Goal: Transaction & Acquisition: Book appointment/travel/reservation

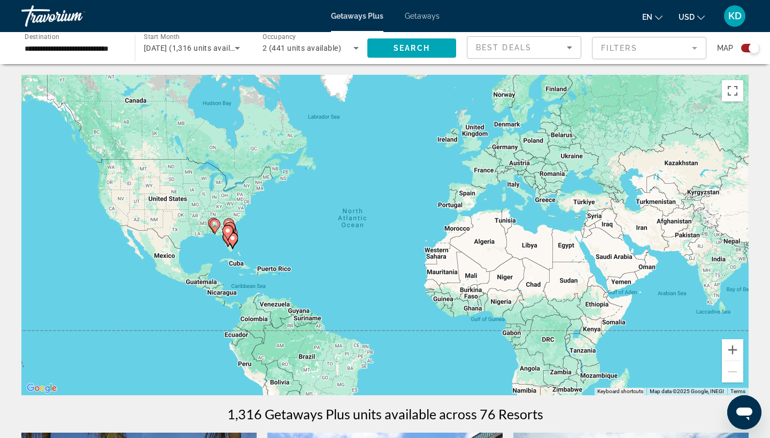
click at [214, 229] on icon "Main content" at bounding box center [215, 227] width 10 height 14
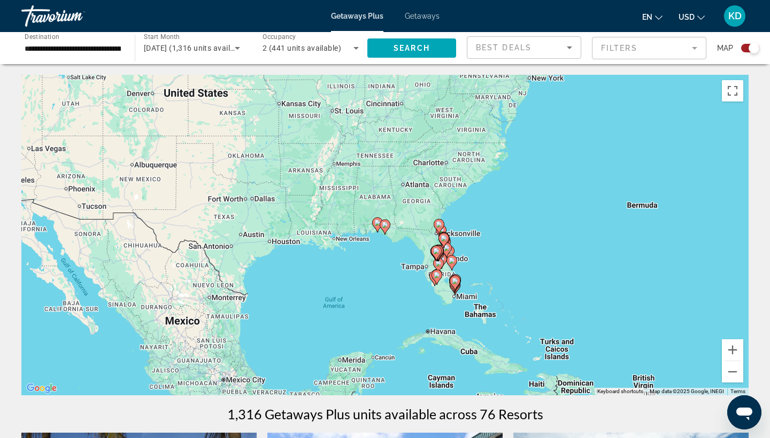
click at [375, 227] on icon "Main content" at bounding box center [378, 225] width 10 height 14
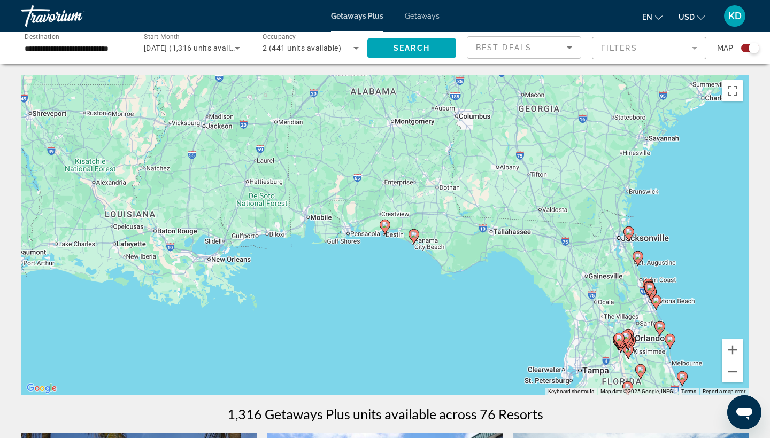
click at [384, 228] on image "Main content" at bounding box center [385, 225] width 6 height 6
type input "**********"
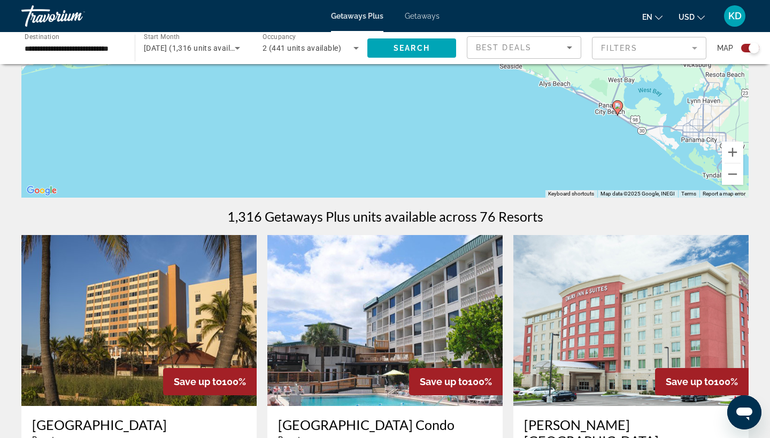
scroll to position [125, 0]
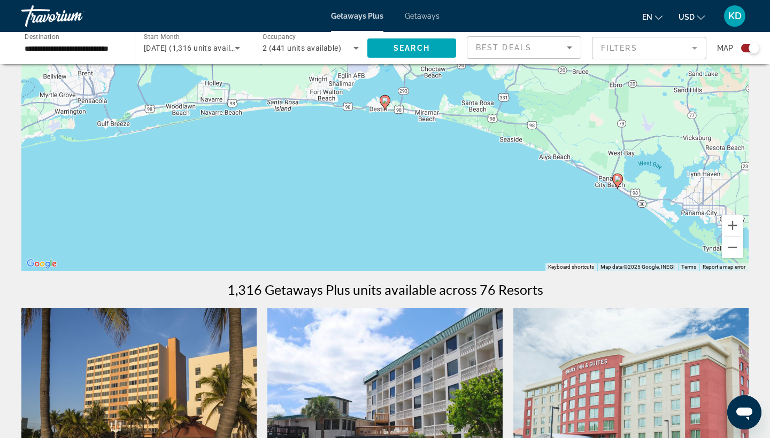
click at [387, 103] on image "Main content" at bounding box center [385, 100] width 6 height 6
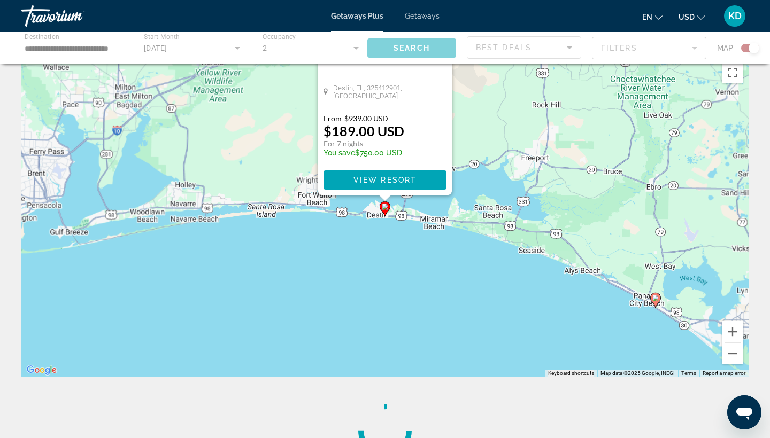
scroll to position [0, 0]
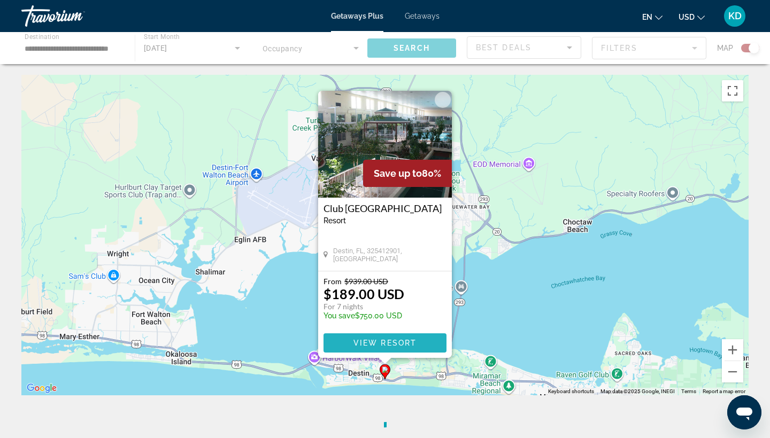
click at [390, 345] on span "View Resort" at bounding box center [384, 343] width 63 height 9
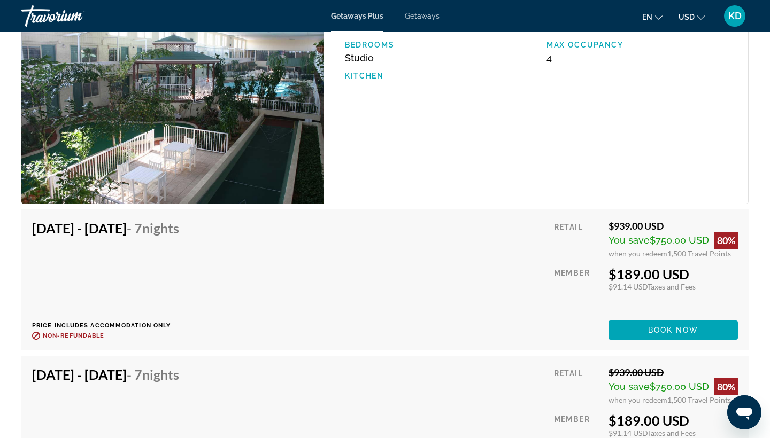
scroll to position [1835, 0]
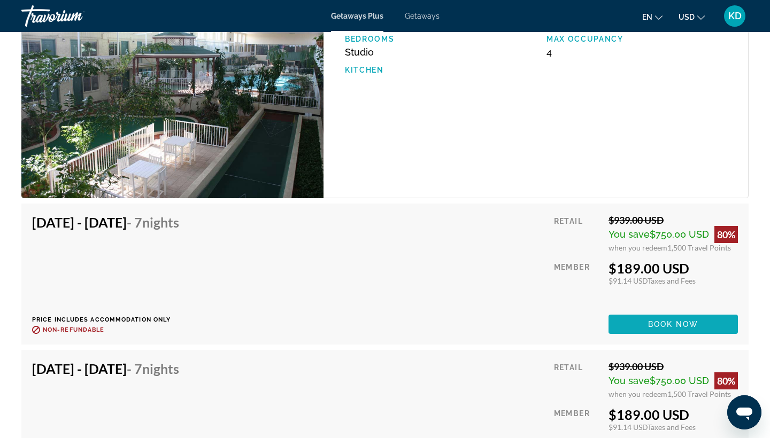
click at [684, 326] on span "Book now" at bounding box center [673, 324] width 51 height 9
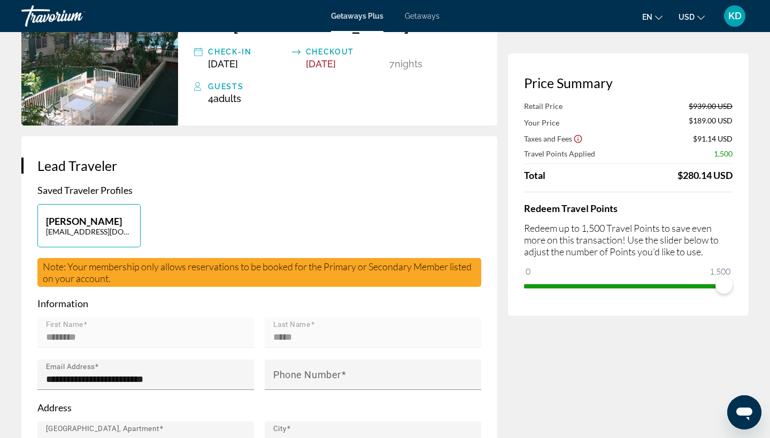
scroll to position [101, 0]
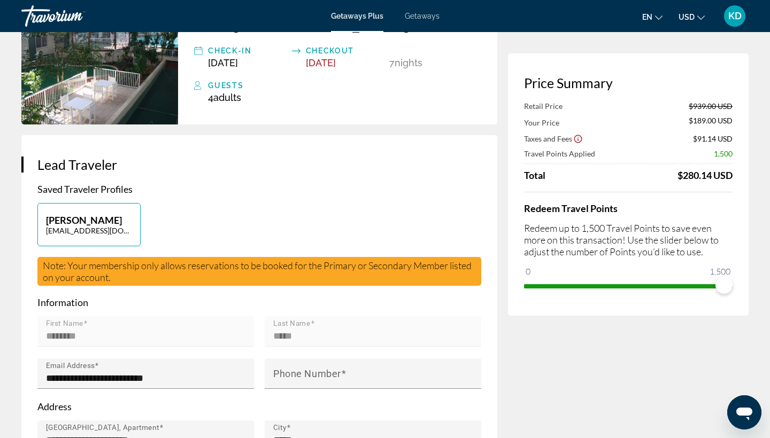
click at [107, 342] on input "********" at bounding box center [149, 336] width 206 height 13
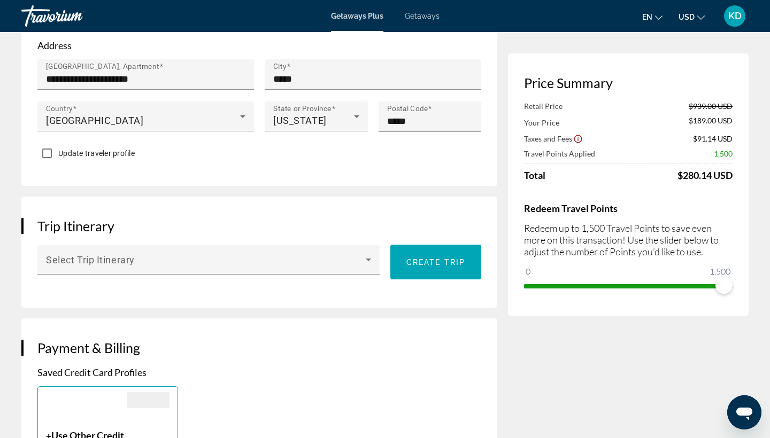
scroll to position [464, 0]
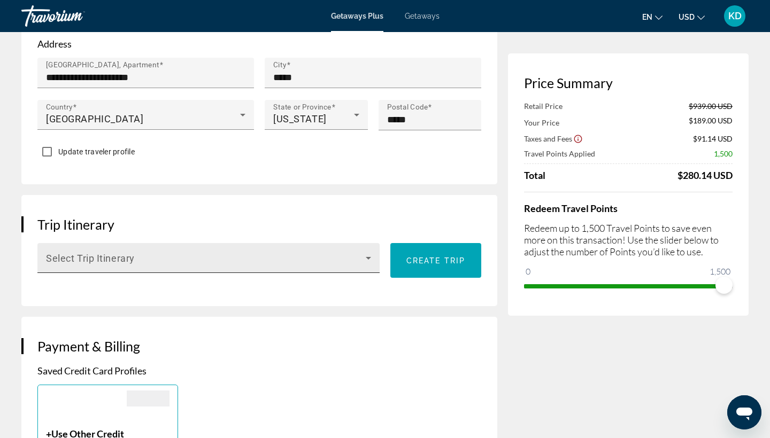
type input "**********"
click at [160, 260] on span "Main content" at bounding box center [206, 262] width 320 height 13
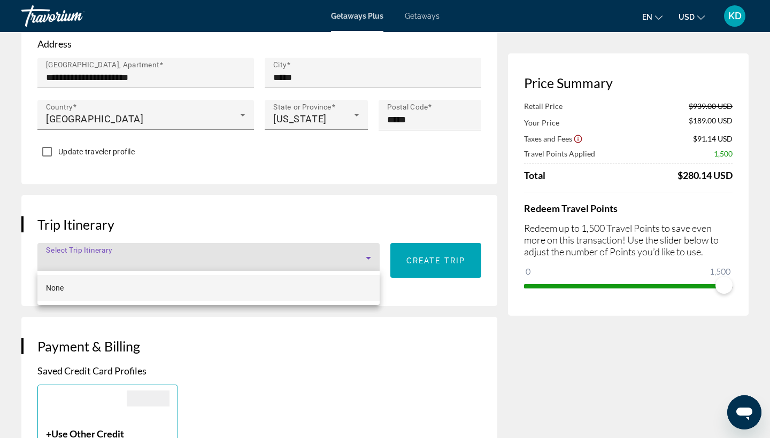
click at [151, 224] on div at bounding box center [385, 219] width 770 height 438
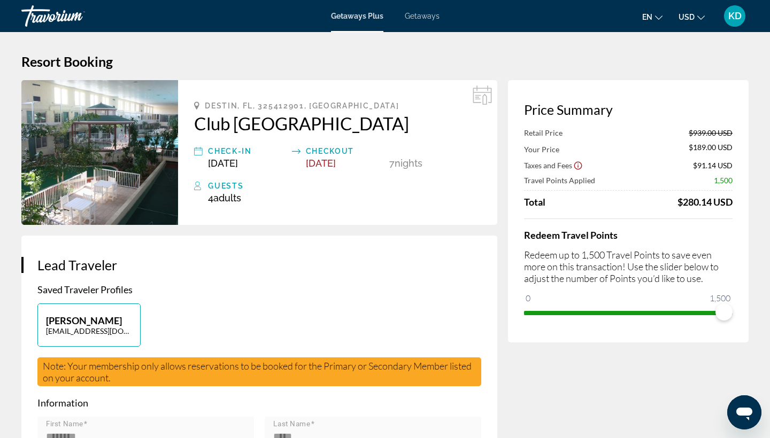
scroll to position [0, 0]
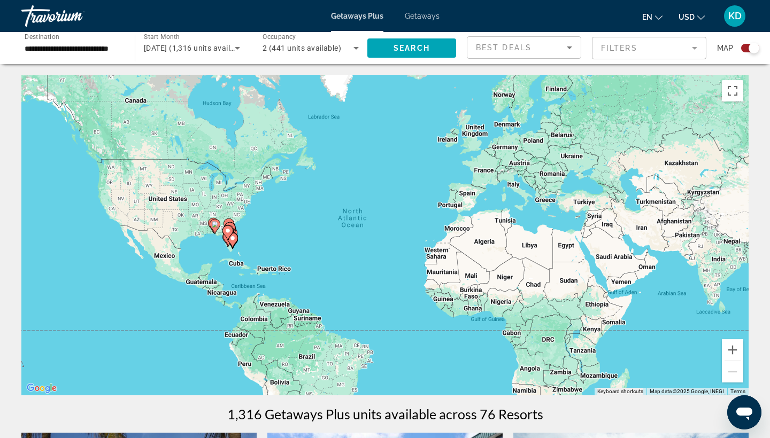
click at [100, 47] on input "**********" at bounding box center [73, 48] width 96 height 13
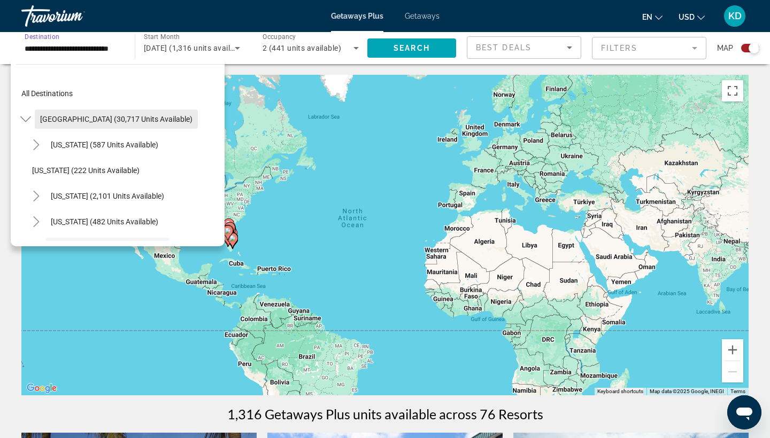
click at [113, 123] on span "[GEOGRAPHIC_DATA] (30,717 units available)" at bounding box center [116, 119] width 152 height 9
type input "**********"
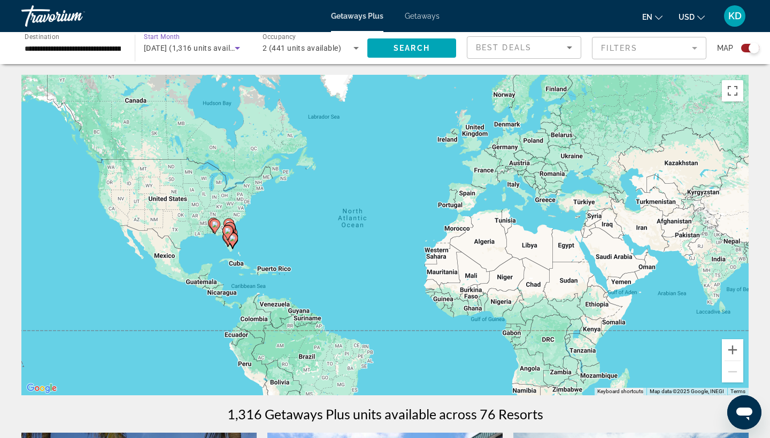
click at [183, 50] on span "[DATE] (1,316 units available)" at bounding box center [196, 48] width 104 height 9
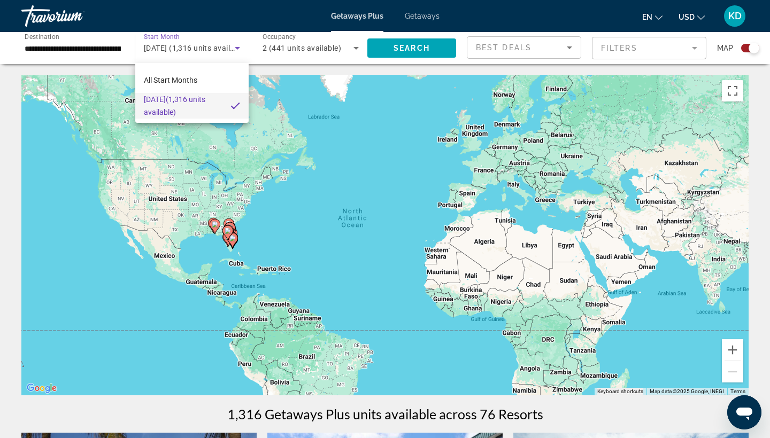
click at [192, 110] on span "[DATE] (1,316 units available)" at bounding box center [183, 106] width 78 height 26
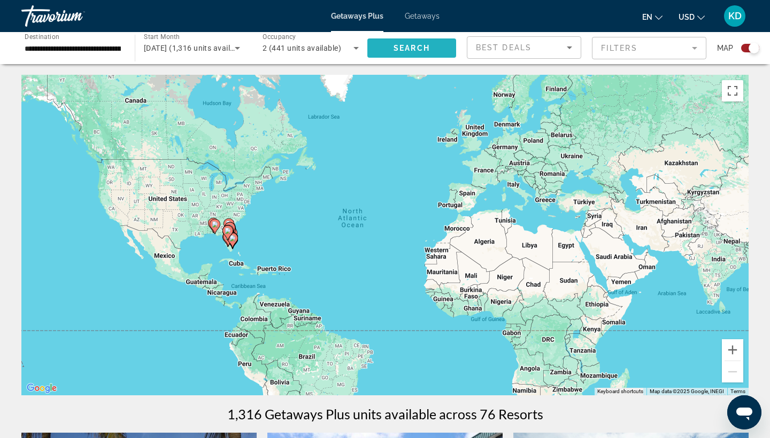
click at [441, 52] on span "Search widget" at bounding box center [411, 48] width 89 height 26
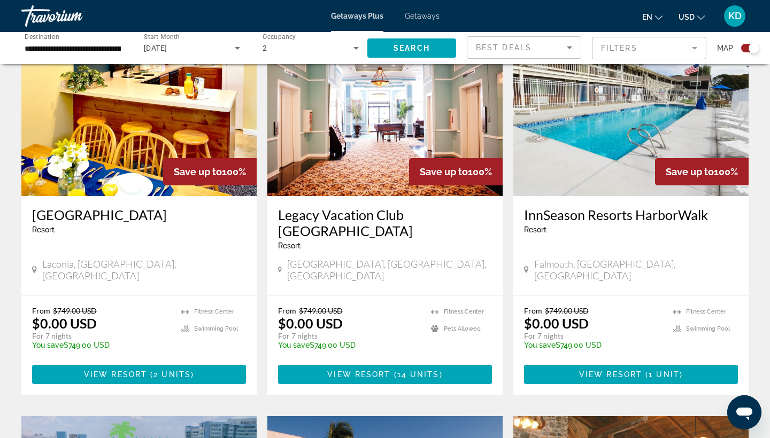
scroll to position [260, 0]
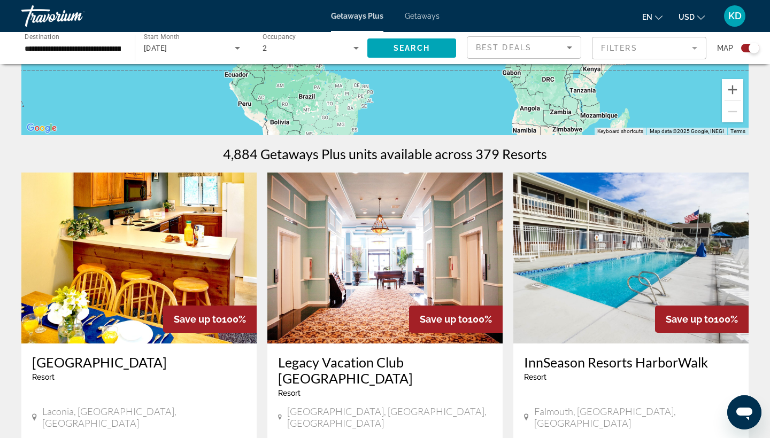
click at [589, 240] on img "Main content" at bounding box center [630, 258] width 235 height 171
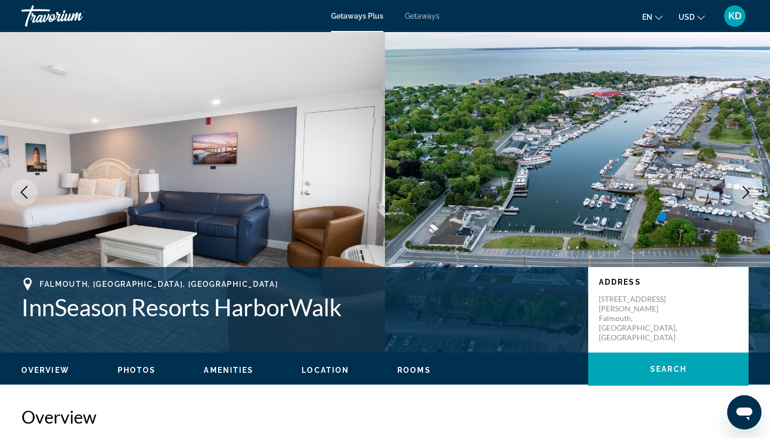
click at [746, 191] on icon "Next image" at bounding box center [745, 192] width 13 height 13
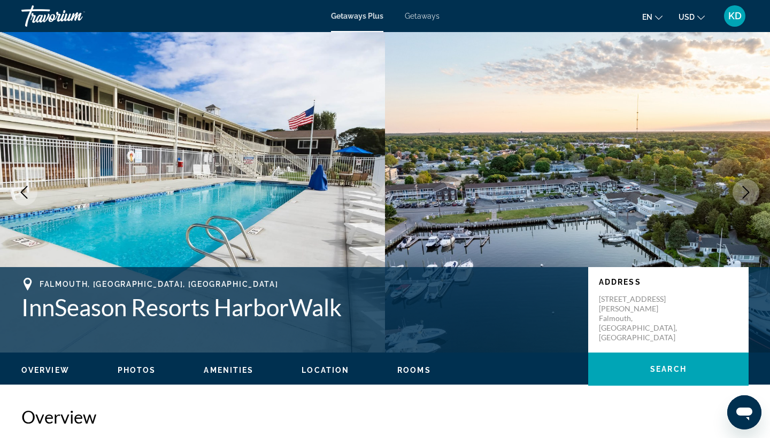
click at [746, 191] on icon "Next image" at bounding box center [745, 192] width 13 height 13
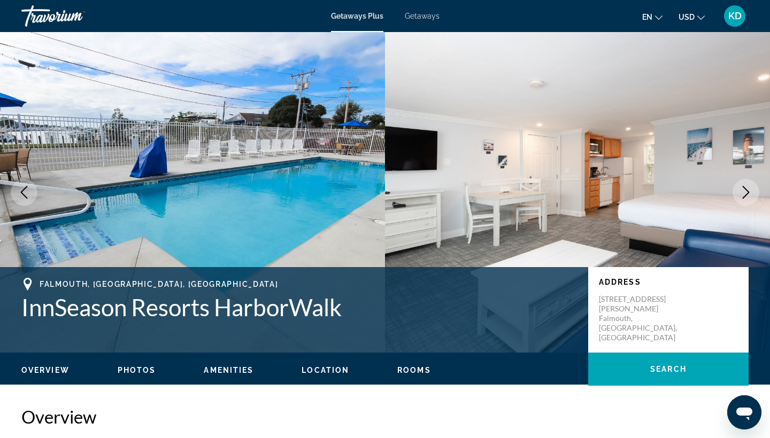
click at [746, 191] on icon "Next image" at bounding box center [745, 192] width 13 height 13
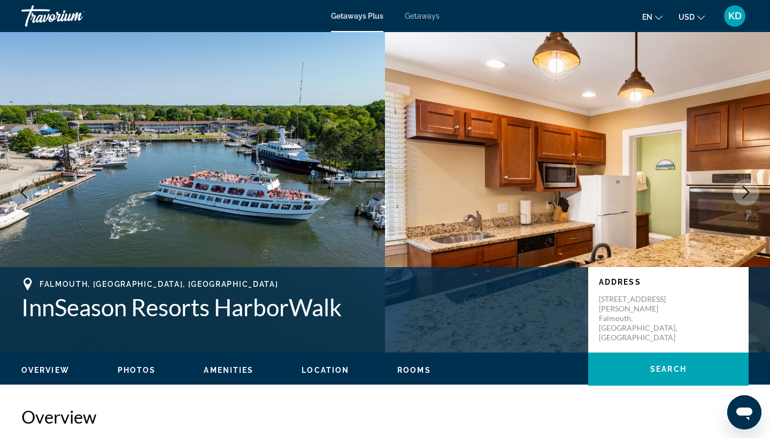
click at [746, 191] on icon "Next image" at bounding box center [745, 192] width 13 height 13
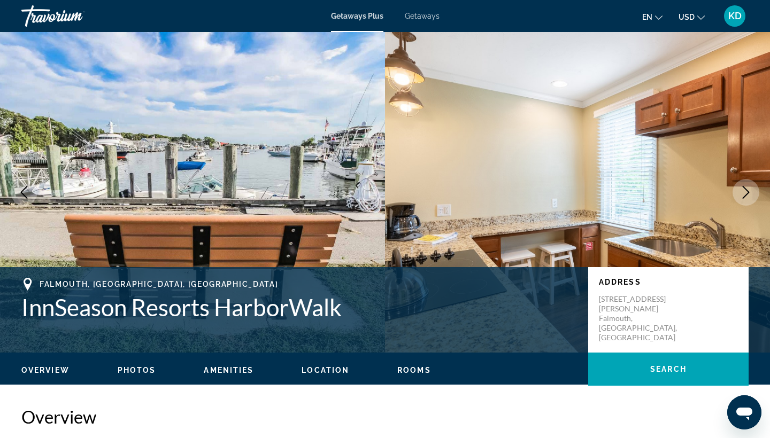
click at [747, 191] on icon "Next image" at bounding box center [746, 192] width 7 height 13
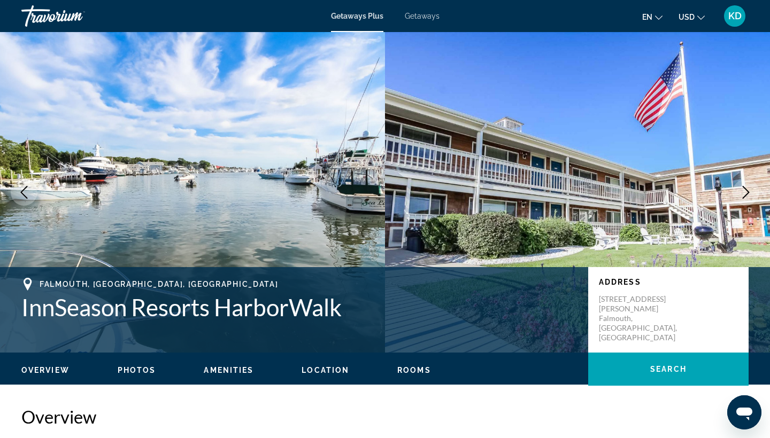
click at [747, 191] on icon "Next image" at bounding box center [746, 192] width 7 height 13
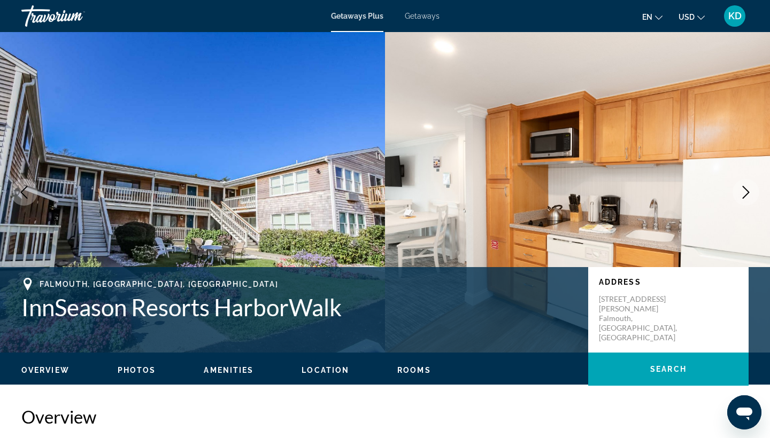
click at [747, 190] on icon "Next image" at bounding box center [746, 192] width 7 height 13
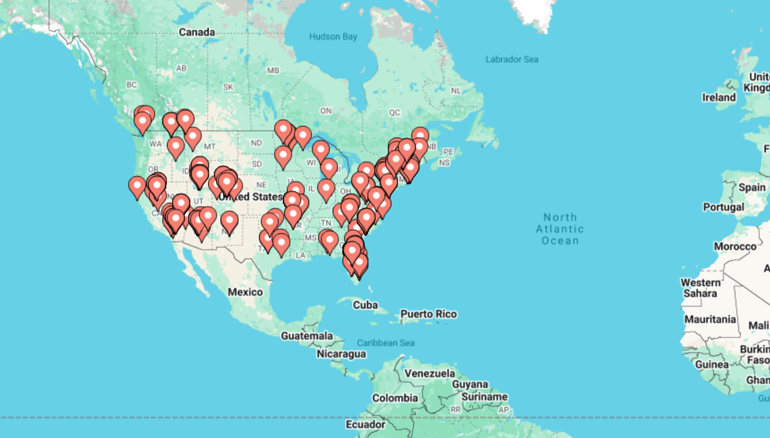
drag, startPoint x: 90, startPoint y: 95, endPoint x: 150, endPoint y: 91, distance: 60.5
click at [150, 91] on div "To activate drag with keyboard, press Alt + Enter. Once in keyboard drag state,…" at bounding box center [384, 235] width 727 height 321
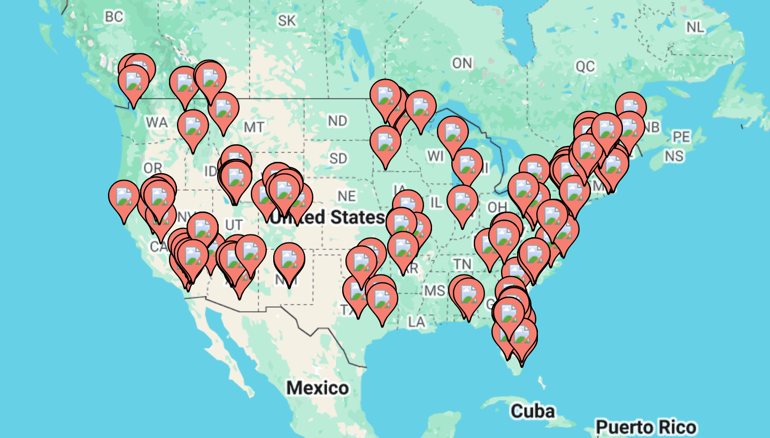
click at [54, 75] on div "To activate drag with keyboard, press Alt + Enter. Once in keyboard drag state,…" at bounding box center [384, 235] width 727 height 321
click at [53, 75] on div "To activate drag with keyboard, press Alt + Enter. Once in keyboard drag state,…" at bounding box center [384, 235] width 727 height 321
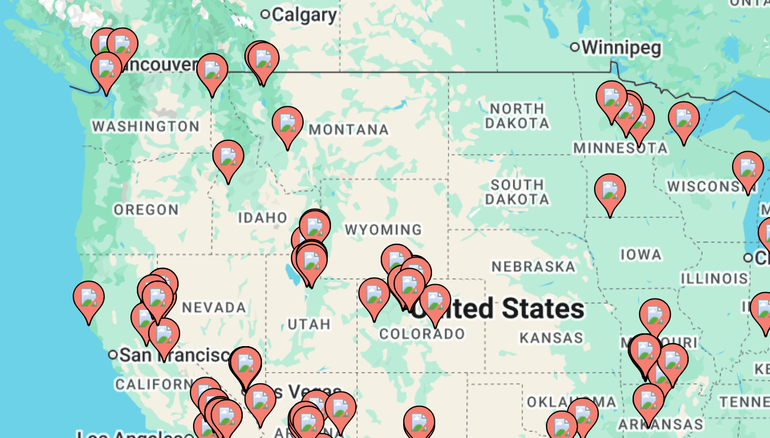
click at [148, 141] on icon "Main content" at bounding box center [153, 148] width 10 height 14
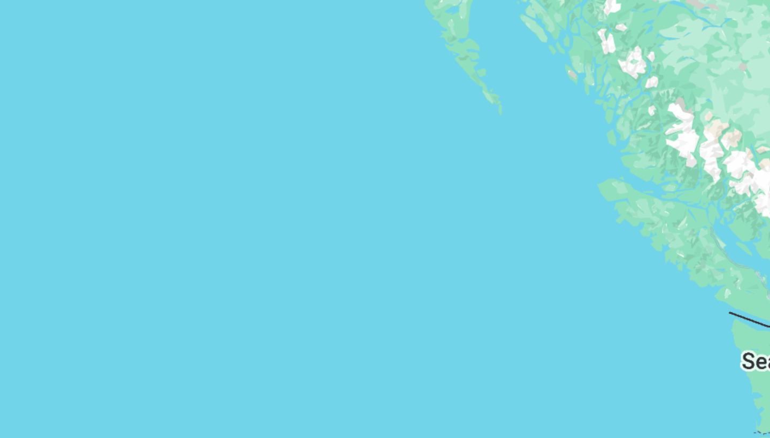
drag, startPoint x: 140, startPoint y: 79, endPoint x: 84, endPoint y: 50, distance: 62.4
click at [85, 75] on div "To navigate, press the arrow keys. To activate drag with keyboard, press Alt + …" at bounding box center [384, 235] width 727 height 321
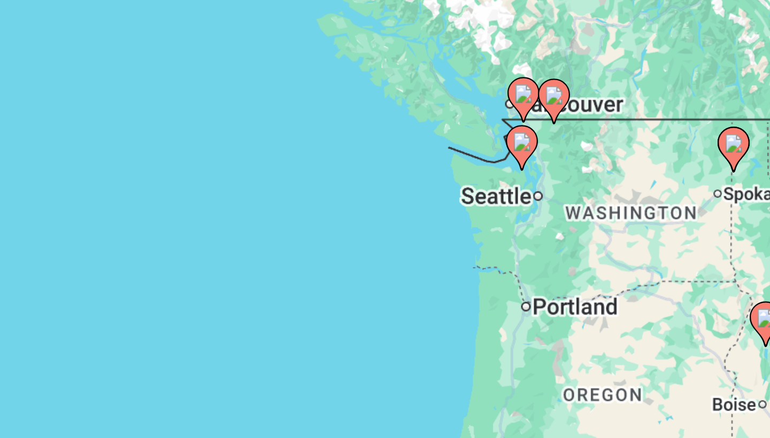
click at [288, 167] on image "Main content" at bounding box center [291, 170] width 6 height 6
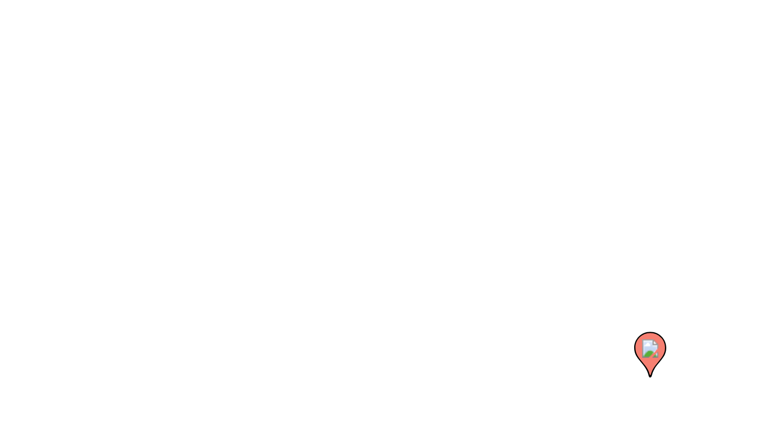
scroll to position [34, 0]
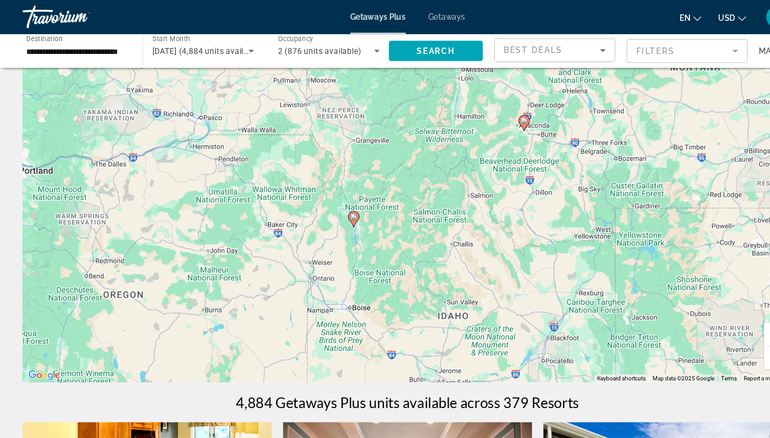
drag, startPoint x: 259, startPoint y: 111, endPoint x: 452, endPoint y: 215, distance: 219.6
click at [451, 214] on div "To activate drag with keyboard, press Alt + Enter. Once in keyboard drag state,…" at bounding box center [384, 201] width 727 height 321
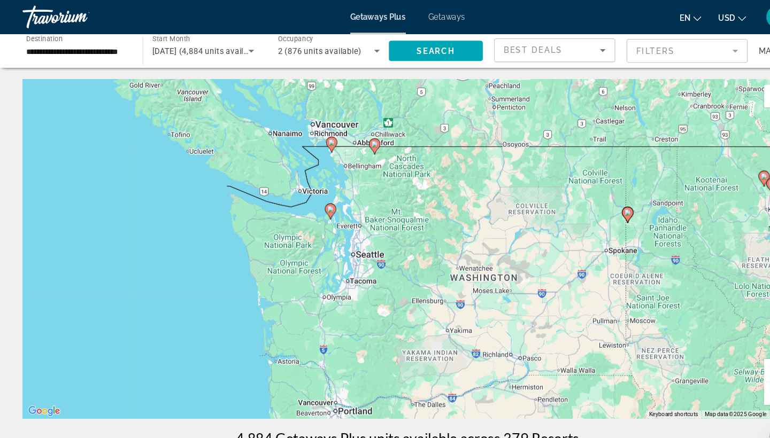
scroll to position [0, 0]
click at [313, 134] on image "Main content" at bounding box center [313, 135] width 6 height 6
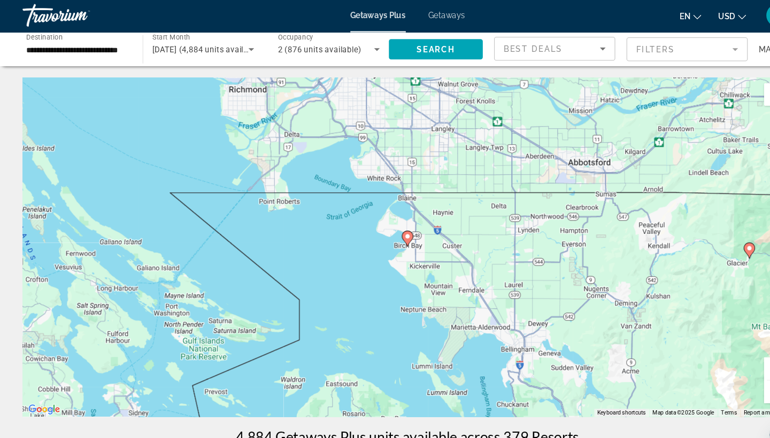
click at [386, 227] on icon "Main content" at bounding box center [385, 227] width 10 height 14
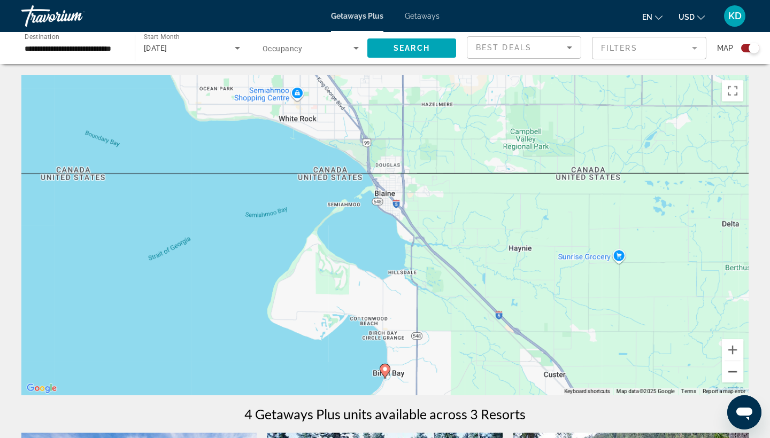
click at [734, 373] on button "Zoom out" at bounding box center [732, 371] width 21 height 21
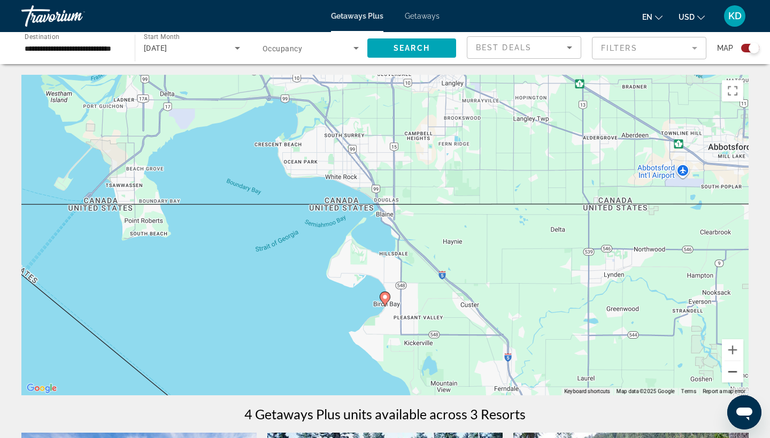
click at [734, 373] on button "Zoom out" at bounding box center [732, 371] width 21 height 21
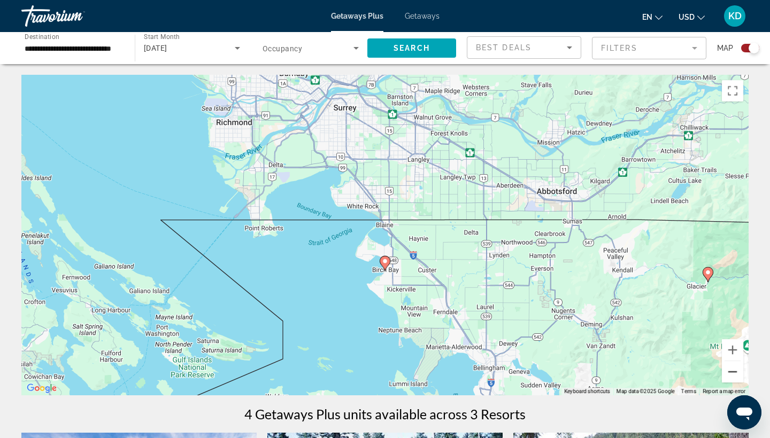
click at [734, 373] on button "Zoom out" at bounding box center [732, 371] width 21 height 21
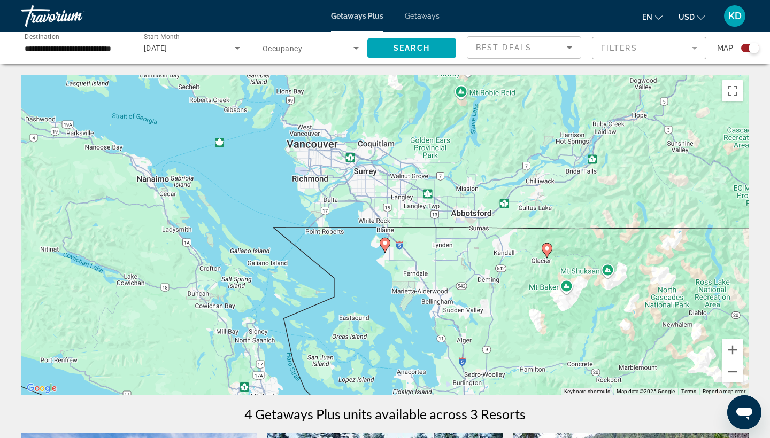
click at [548, 247] on image "Main content" at bounding box center [547, 248] width 6 height 6
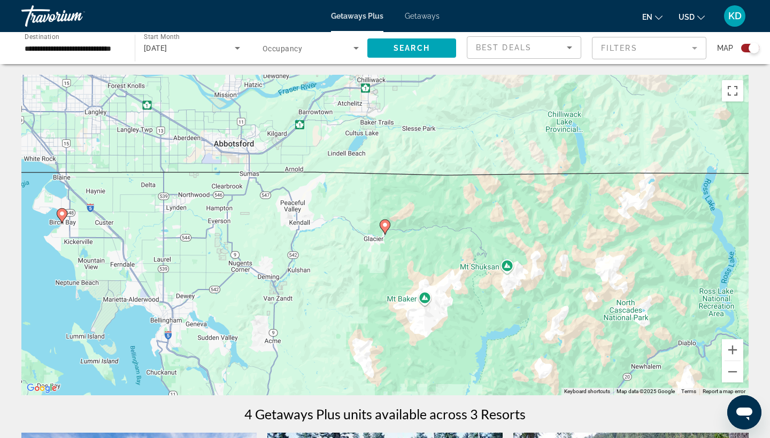
click at [386, 234] on gmp-advanced-marker "Main content" at bounding box center [385, 227] width 11 height 16
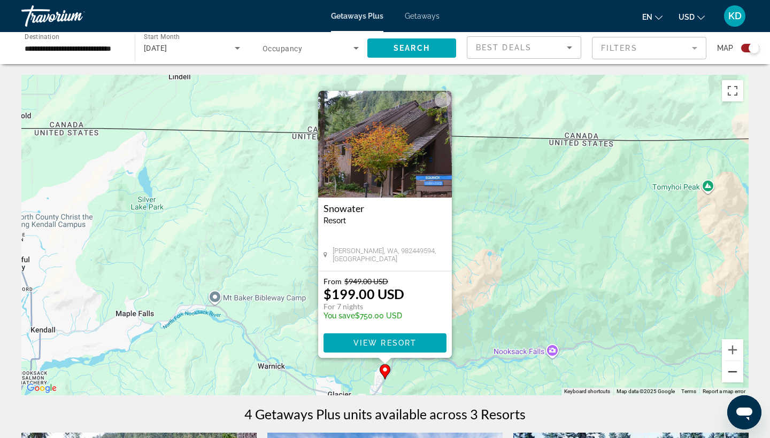
click at [729, 378] on button "Zoom out" at bounding box center [732, 371] width 21 height 21
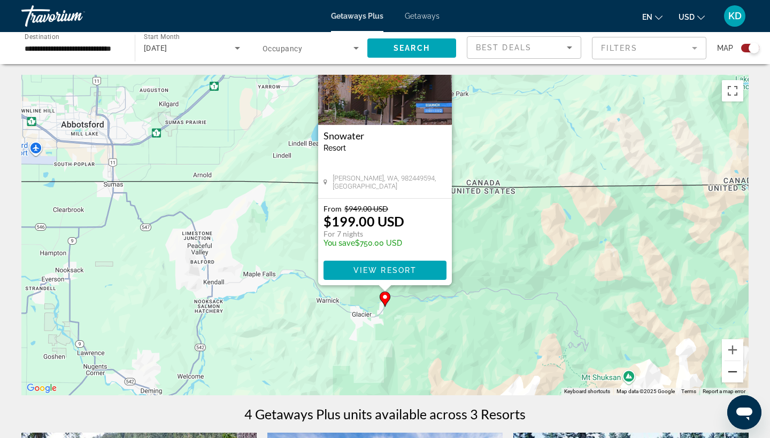
click at [729, 378] on button "Zoom out" at bounding box center [732, 371] width 21 height 21
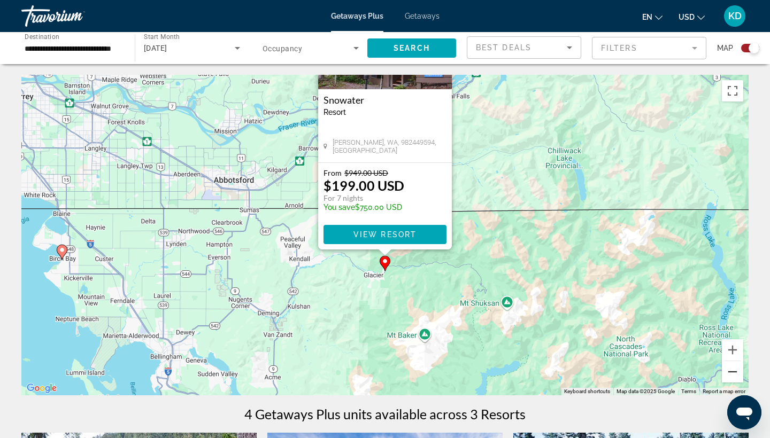
click at [729, 378] on button "Zoom out" at bounding box center [732, 371] width 21 height 21
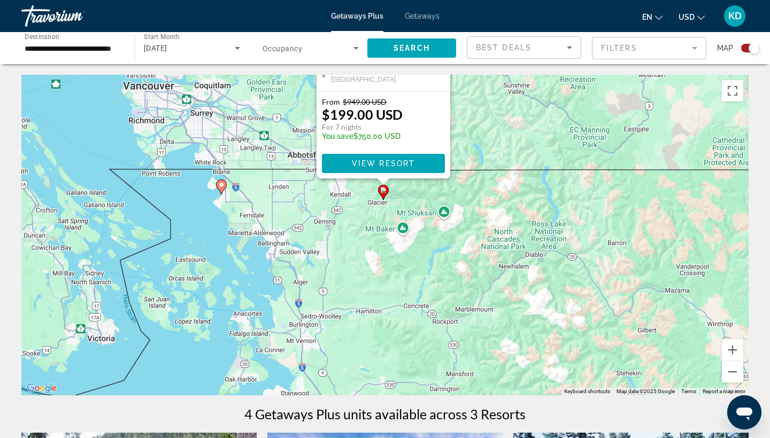
drag, startPoint x: 611, startPoint y: 277, endPoint x: 605, endPoint y: 219, distance: 58.6
click at [605, 219] on div "To activate drag with keyboard, press Alt + Enter. Once in keyboard drag state,…" at bounding box center [384, 235] width 727 height 321
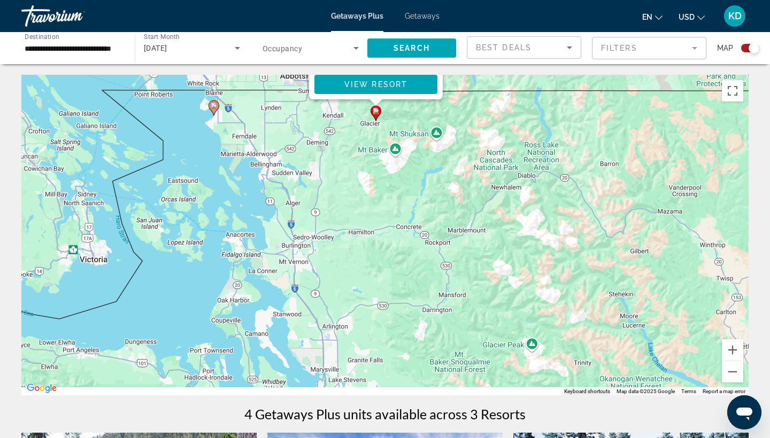
drag, startPoint x: 605, startPoint y: 219, endPoint x: 652, endPoint y: 73, distance: 153.4
click at [650, 74] on div "**********" at bounding box center [385, 433] width 770 height 867
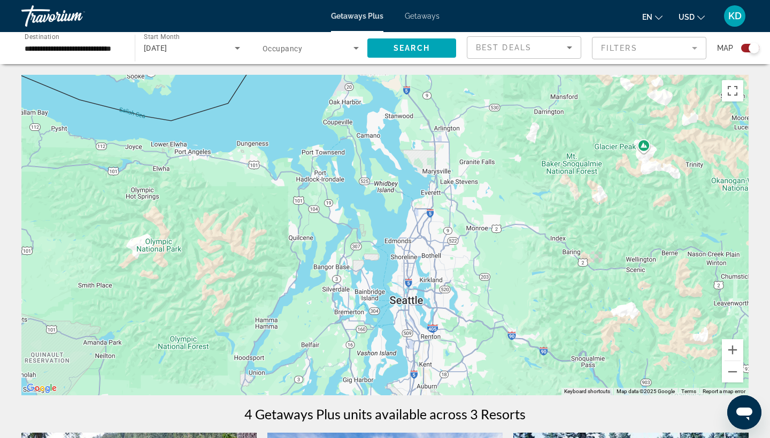
drag, startPoint x: 468, startPoint y: 186, endPoint x: 475, endPoint y: 166, distance: 21.0
click at [474, 167] on div "To activate drag with keyboard, press Alt + Enter. Once in keyboard drag state,…" at bounding box center [384, 235] width 727 height 321
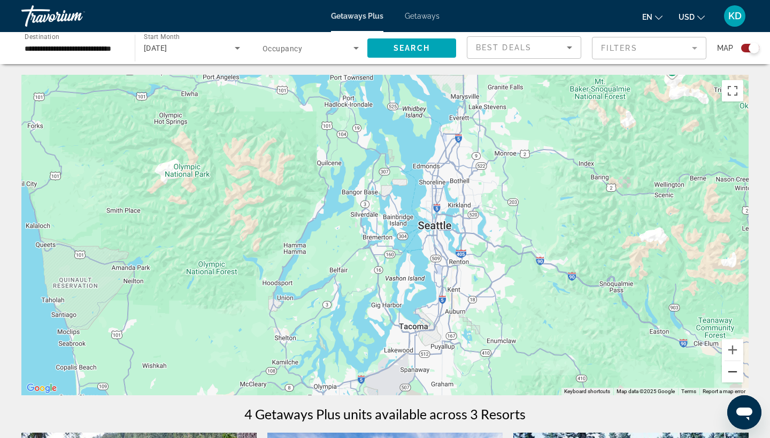
click at [726, 379] on button "Zoom out" at bounding box center [732, 371] width 21 height 21
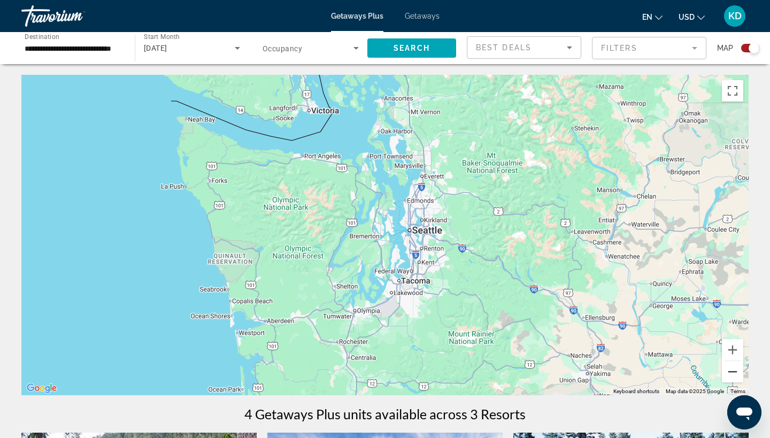
click at [726, 378] on button "Zoom out" at bounding box center [732, 371] width 21 height 21
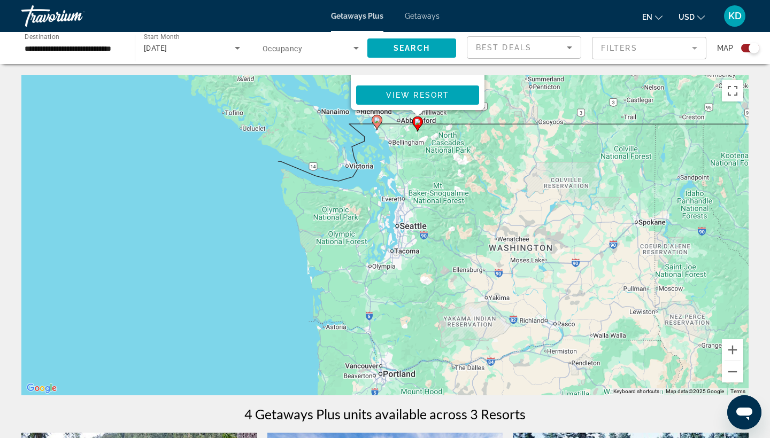
drag, startPoint x: 458, startPoint y: 308, endPoint x: 443, endPoint y: 254, distance: 56.2
click at [444, 257] on div "To activate drag with keyboard, press Alt + Enter. Once in keyboard drag state,…" at bounding box center [384, 235] width 727 height 321
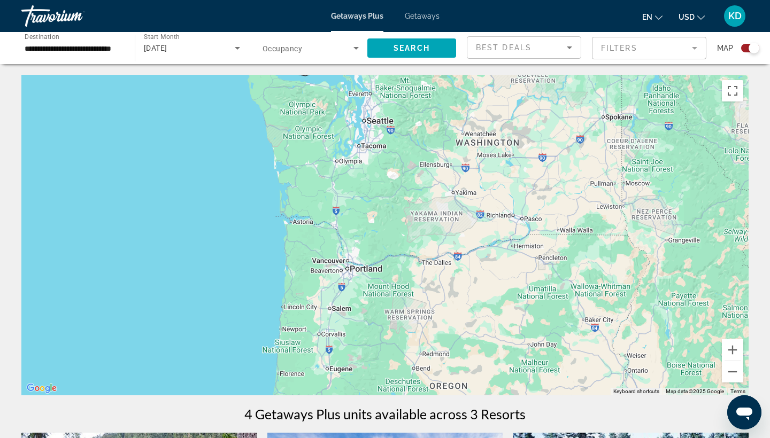
drag, startPoint x: 443, startPoint y: 254, endPoint x: 411, endPoint y: 174, distance: 86.9
click at [414, 176] on div "To activate drag with keyboard, press Alt + Enter. Once in keyboard drag state,…" at bounding box center [384, 235] width 727 height 321
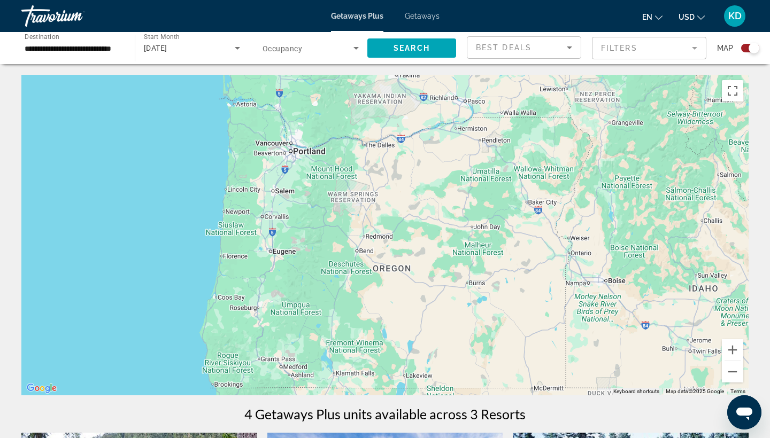
drag, startPoint x: 411, startPoint y: 174, endPoint x: 411, endPoint y: 353, distance: 179.6
click at [411, 350] on div "To activate drag with keyboard, press Alt + Enter. Once in keyboard drag state,…" at bounding box center [384, 235] width 727 height 321
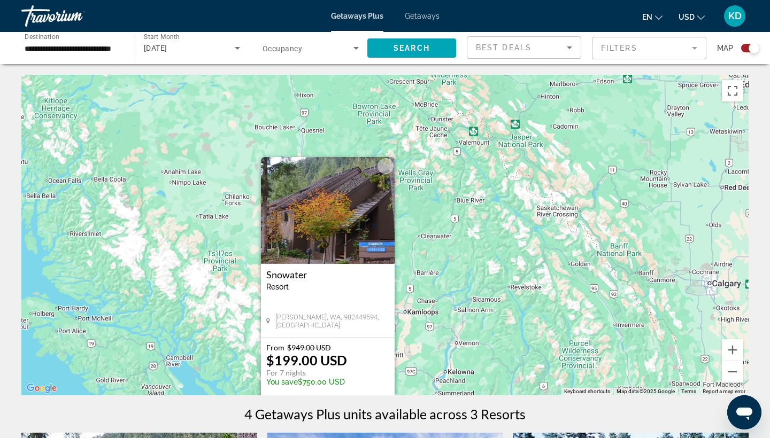
click at [407, 346] on div "To activate drag with keyboard, press Alt + Enter. Once in keyboard drag state,…" at bounding box center [384, 235] width 727 height 321
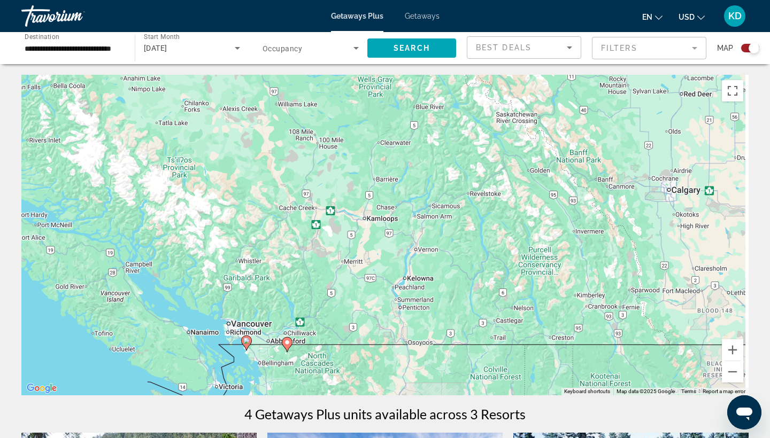
drag, startPoint x: 510, startPoint y: 344, endPoint x: 458, endPoint y: 233, distance: 123.0
click at [461, 235] on div "To activate drag with keyboard, press Alt + Enter. Once in keyboard drag state,…" at bounding box center [384, 235] width 727 height 321
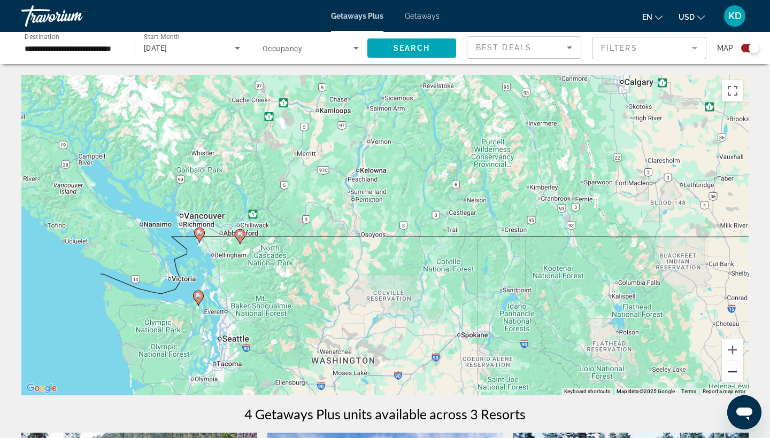
click at [723, 374] on button "Zoom out" at bounding box center [732, 371] width 21 height 21
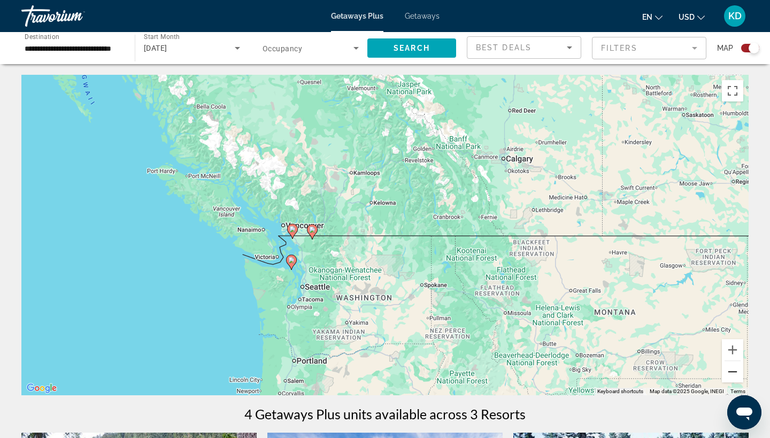
click at [723, 374] on button "Zoom out" at bounding box center [732, 371] width 21 height 21
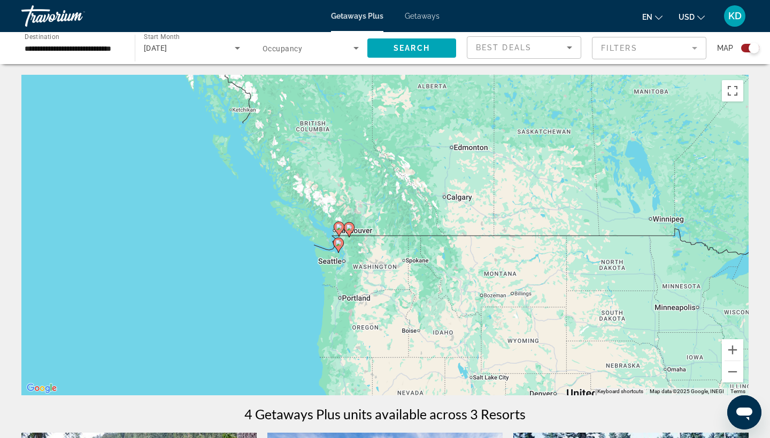
click at [340, 248] on icon "Main content" at bounding box center [339, 245] width 10 height 14
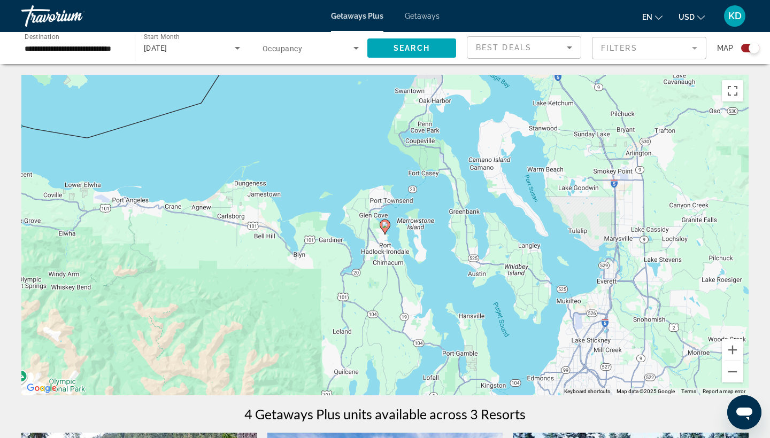
click at [384, 225] on image "Main content" at bounding box center [385, 225] width 6 height 6
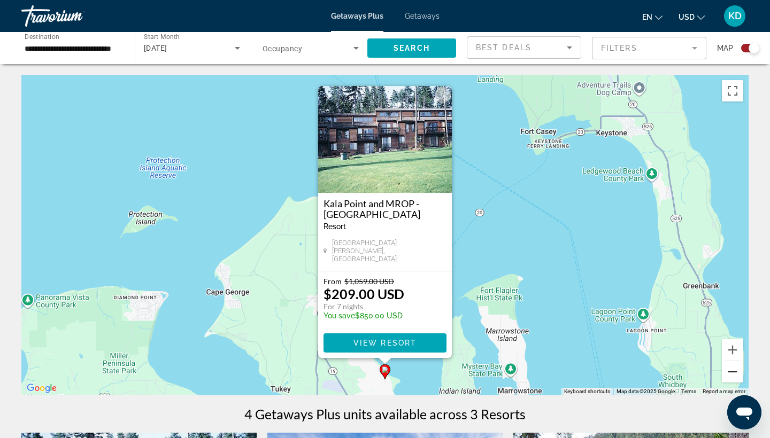
click at [729, 369] on button "Zoom out" at bounding box center [732, 371] width 21 height 21
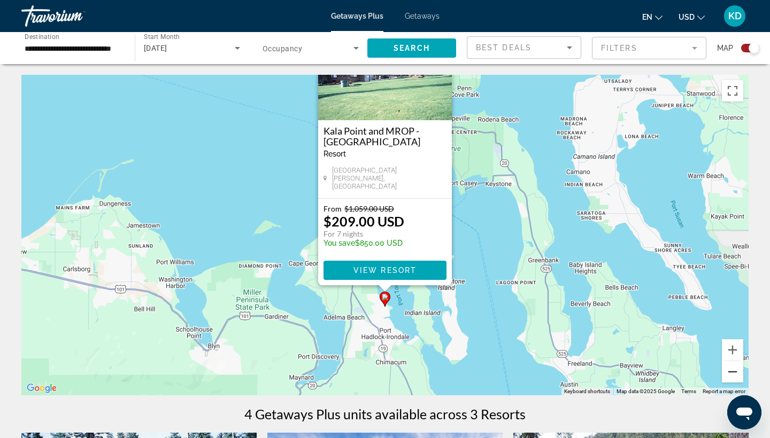
click at [729, 369] on button "Zoom out" at bounding box center [732, 371] width 21 height 21
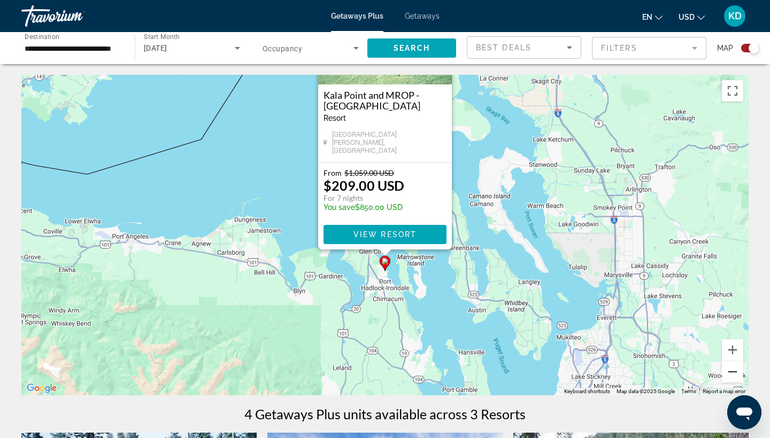
click at [729, 369] on button "Zoom out" at bounding box center [732, 371] width 21 height 21
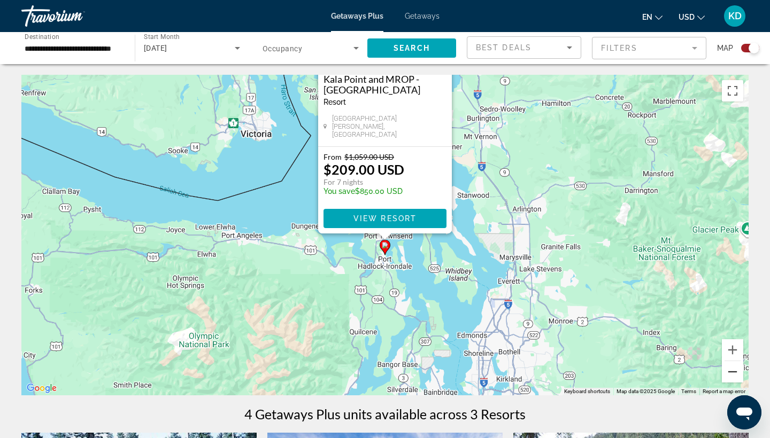
click at [729, 369] on button "Zoom out" at bounding box center [732, 371] width 21 height 21
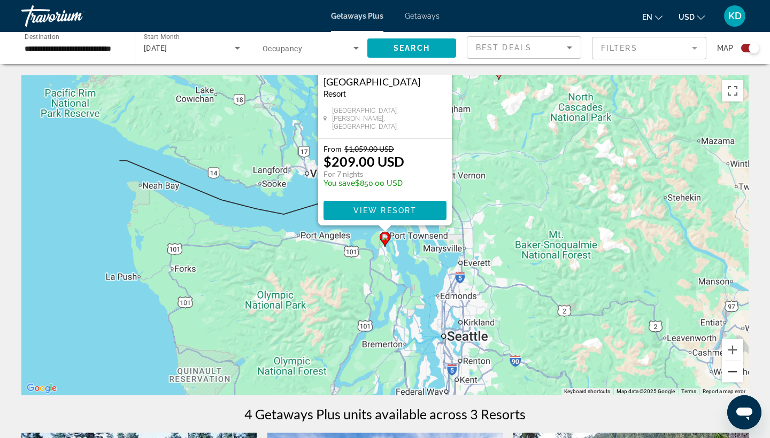
click at [729, 369] on button "Zoom out" at bounding box center [732, 371] width 21 height 21
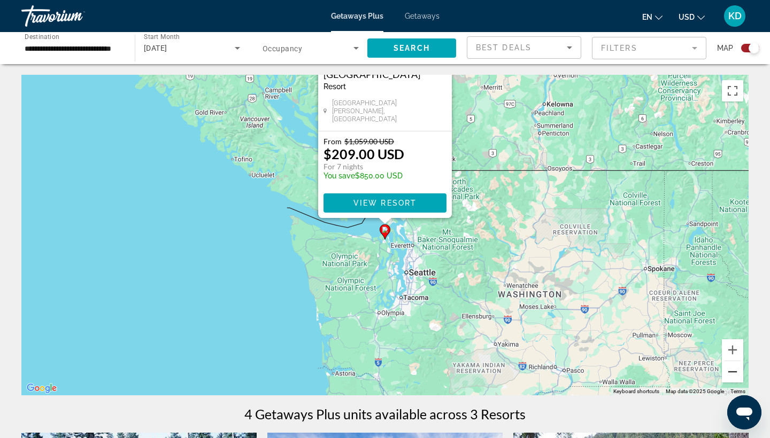
click at [729, 369] on button "Zoom out" at bounding box center [732, 371] width 21 height 21
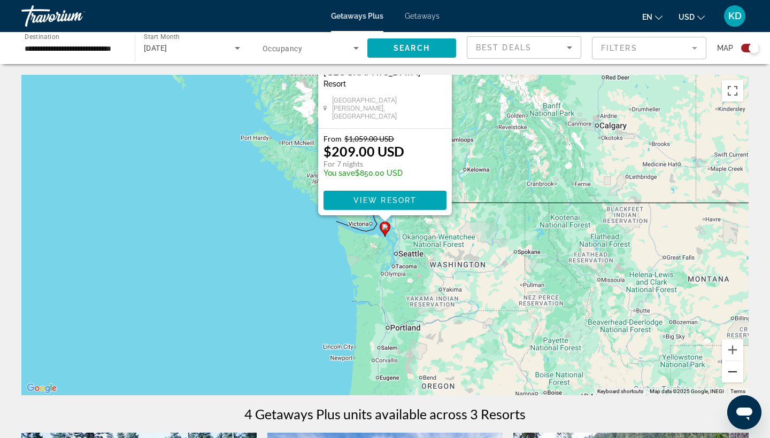
click at [729, 369] on button "Zoom out" at bounding box center [732, 371] width 21 height 21
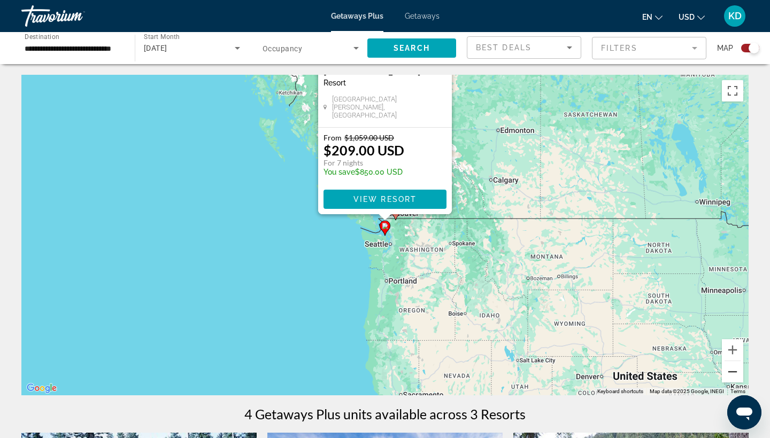
click at [729, 369] on button "Zoom out" at bounding box center [732, 371] width 21 height 21
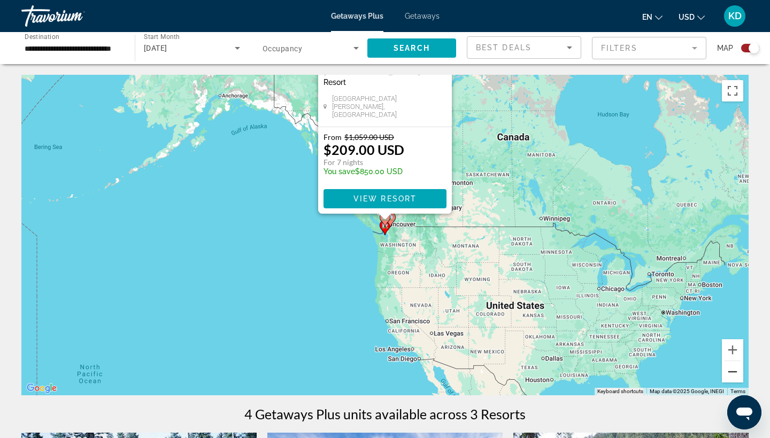
click at [729, 369] on button "Zoom out" at bounding box center [732, 371] width 21 height 21
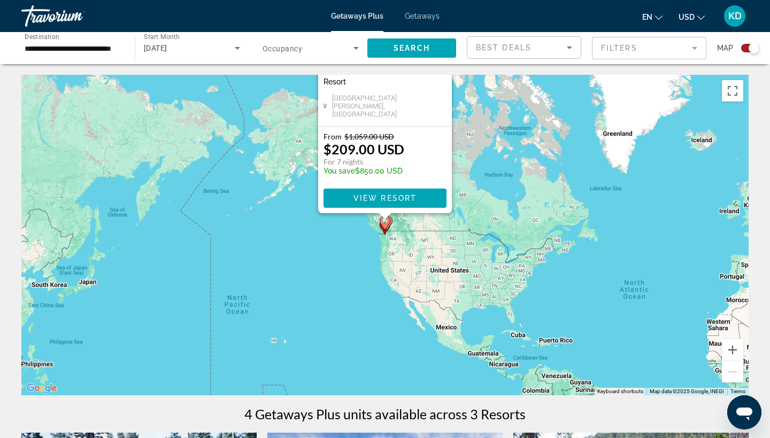
click at [415, 243] on div "To activate drag with keyboard, press Alt + Enter. Once in keyboard drag state,…" at bounding box center [384, 235] width 727 height 321
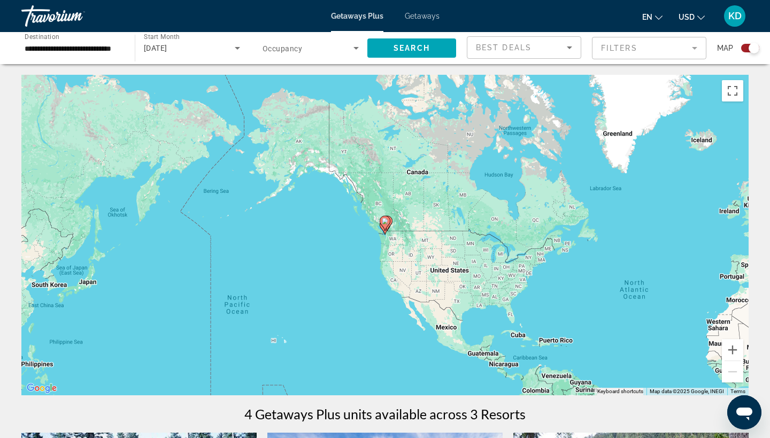
click at [427, 248] on div "To activate drag with keyboard, press Alt + Enter. Once in keyboard drag state,…" at bounding box center [384, 235] width 727 height 321
click at [63, 51] on input "**********" at bounding box center [73, 48] width 96 height 13
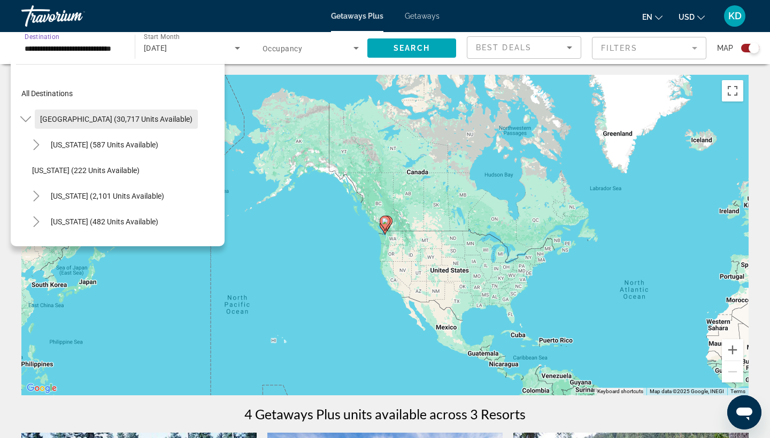
click at [94, 124] on span "Search widget" at bounding box center [116, 119] width 163 height 26
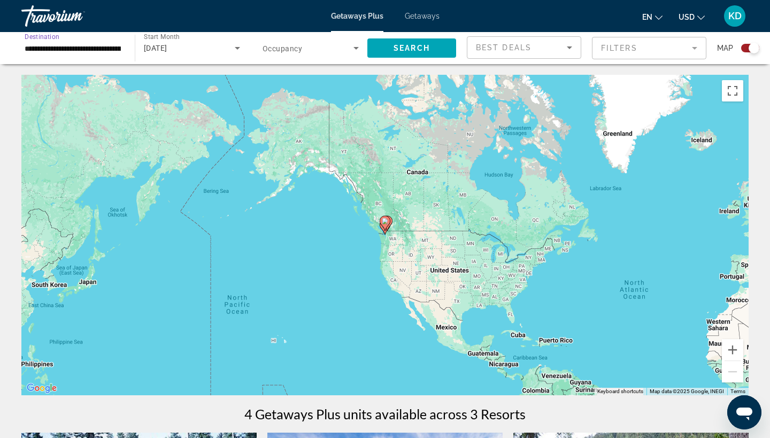
click at [96, 48] on input "**********" at bounding box center [73, 48] width 96 height 13
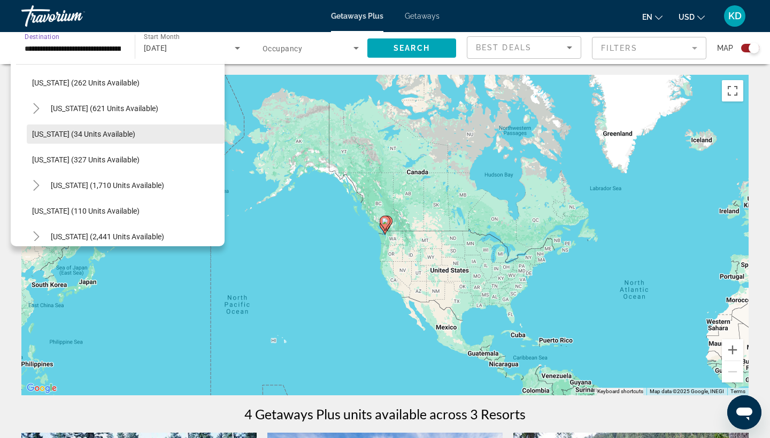
scroll to position [399, 0]
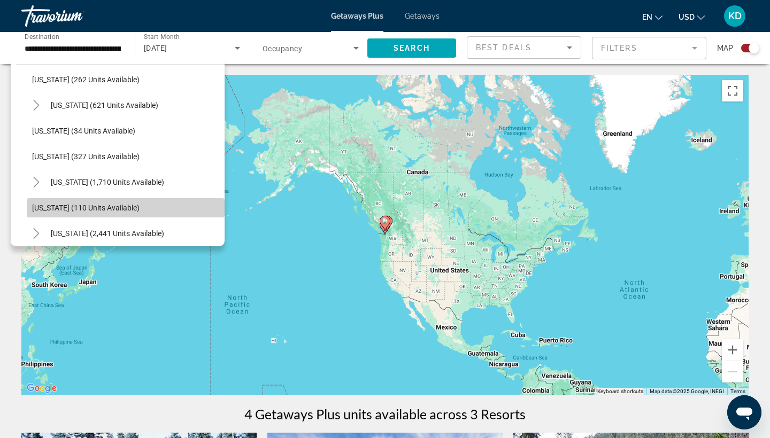
click at [79, 213] on span "Search widget" at bounding box center [126, 208] width 198 height 26
type input "**********"
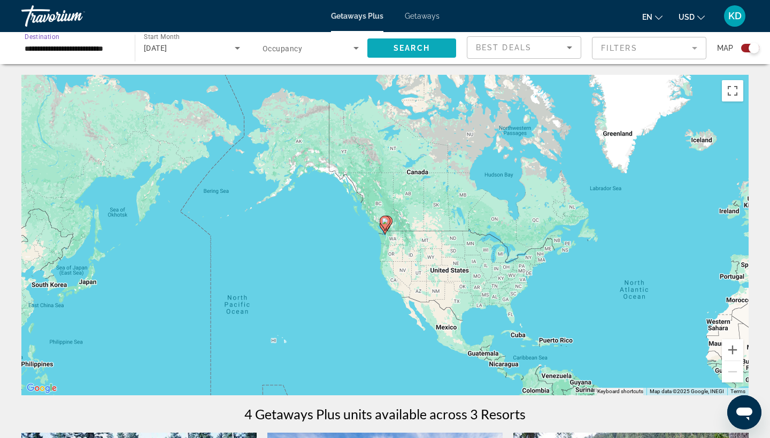
click at [435, 50] on span "Search widget" at bounding box center [411, 48] width 89 height 26
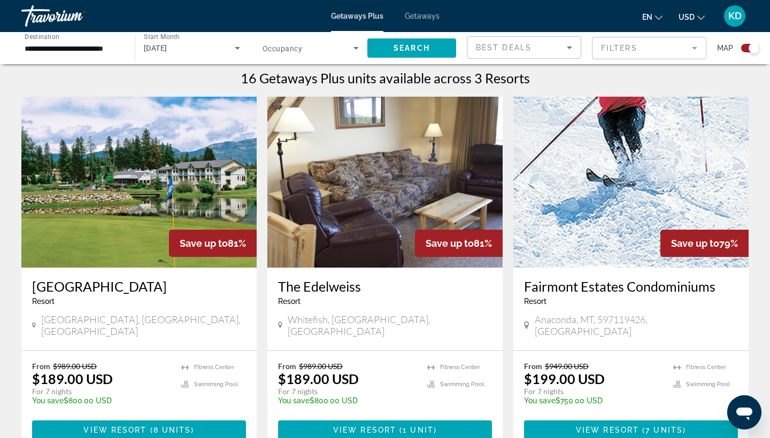
scroll to position [338, 0]
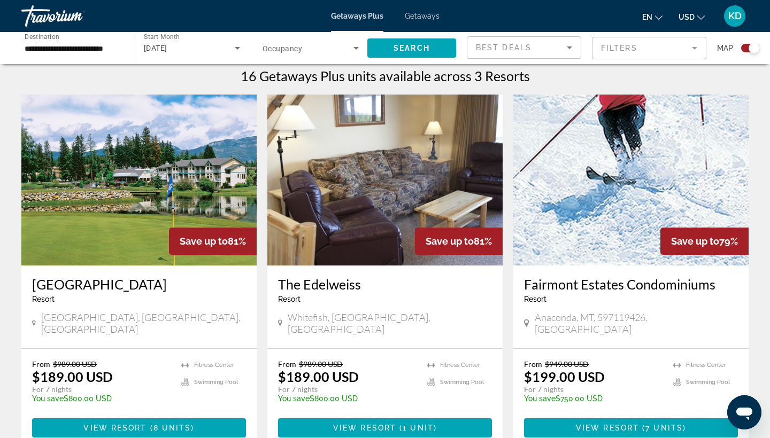
click at [142, 185] on img "Main content" at bounding box center [138, 180] width 235 height 171
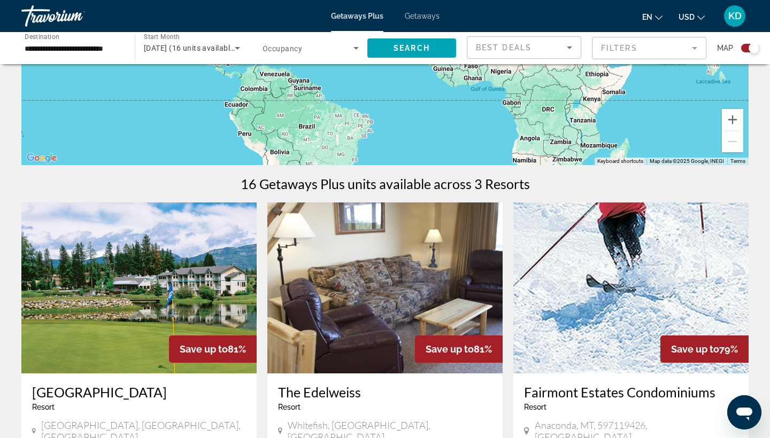
scroll to position [232, 0]
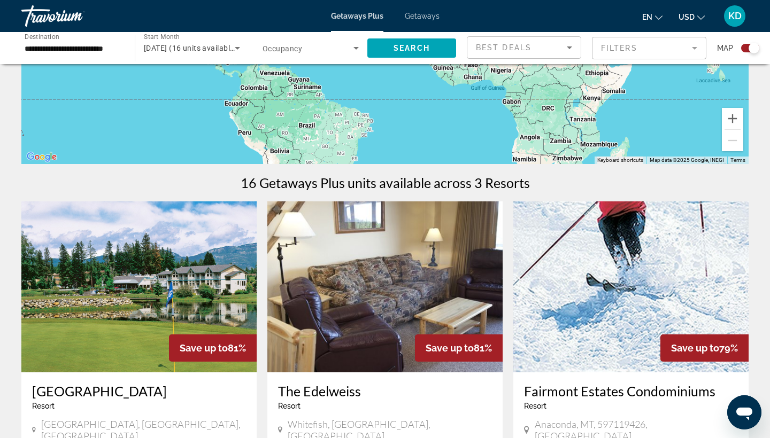
click at [581, 333] on img "Main content" at bounding box center [630, 287] width 235 height 171
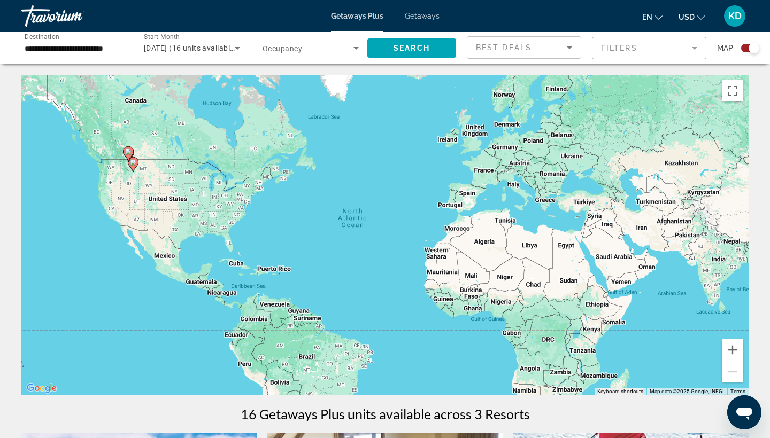
click at [109, 46] on input "**********" at bounding box center [73, 48] width 96 height 13
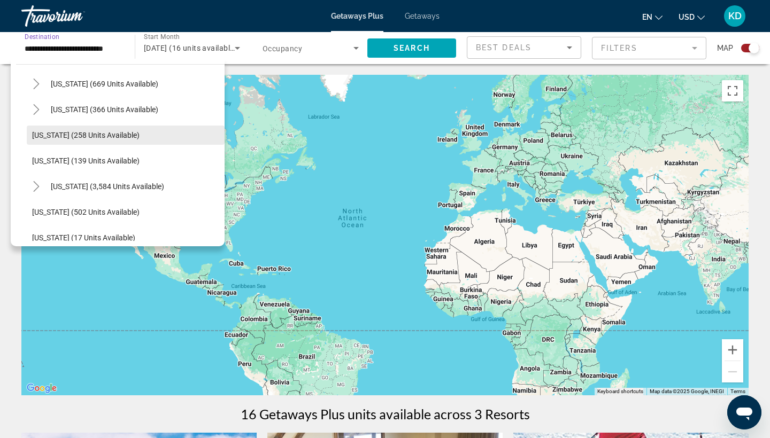
scroll to position [800, 0]
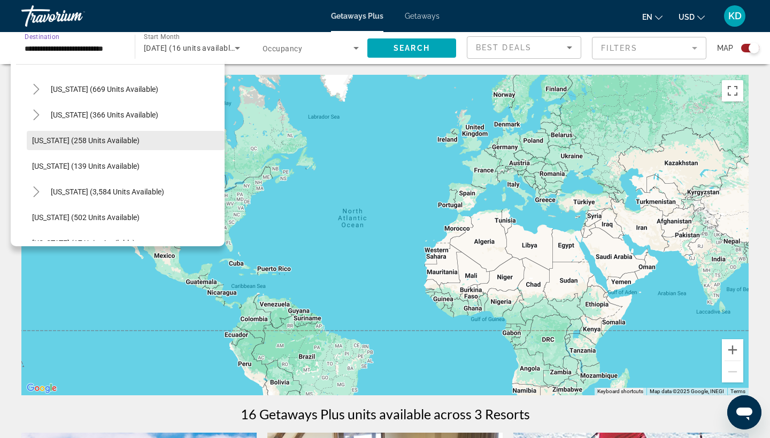
click at [175, 134] on span "Search widget" at bounding box center [126, 141] width 198 height 26
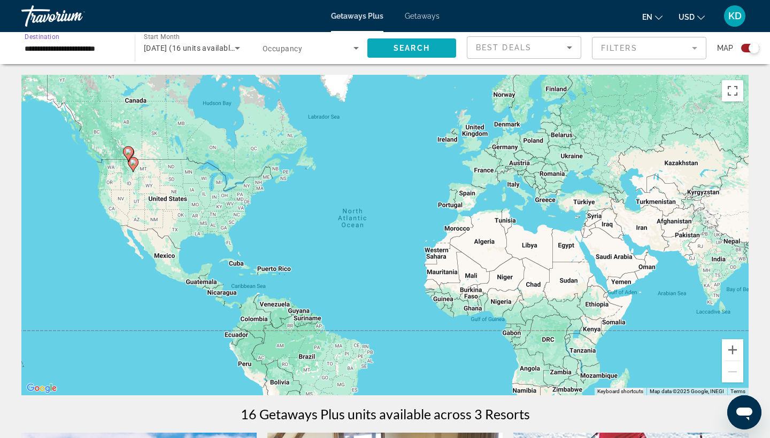
click at [428, 49] on span "Search" at bounding box center [412, 48] width 36 height 9
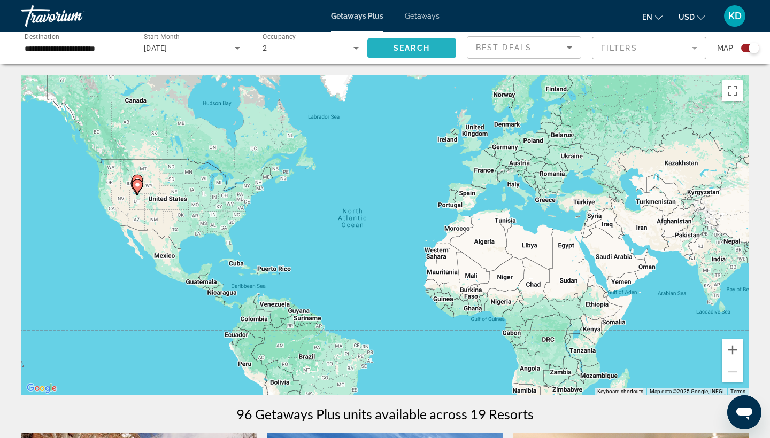
click at [428, 49] on span "Search" at bounding box center [412, 48] width 36 height 9
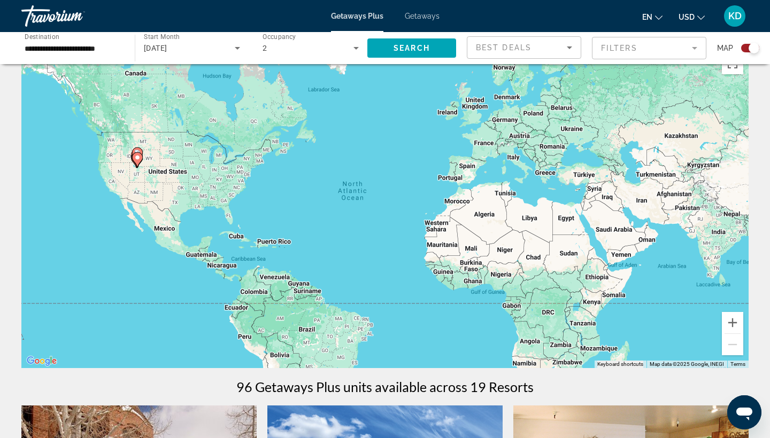
scroll to position [28, 0]
click at [237, 50] on icon "Search widget" at bounding box center [237, 48] width 13 height 13
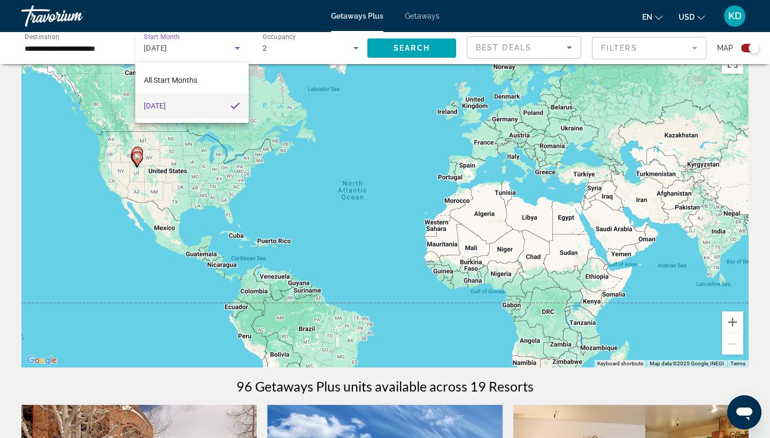
click at [100, 49] on div at bounding box center [385, 219] width 770 height 438
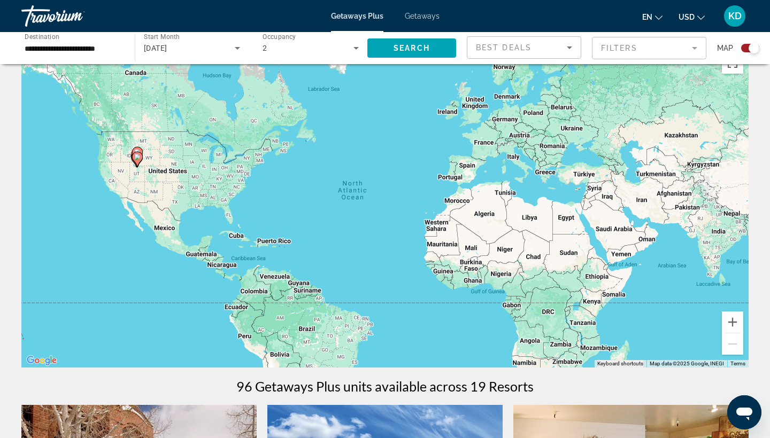
click at [100, 49] on input "**********" at bounding box center [73, 48] width 96 height 13
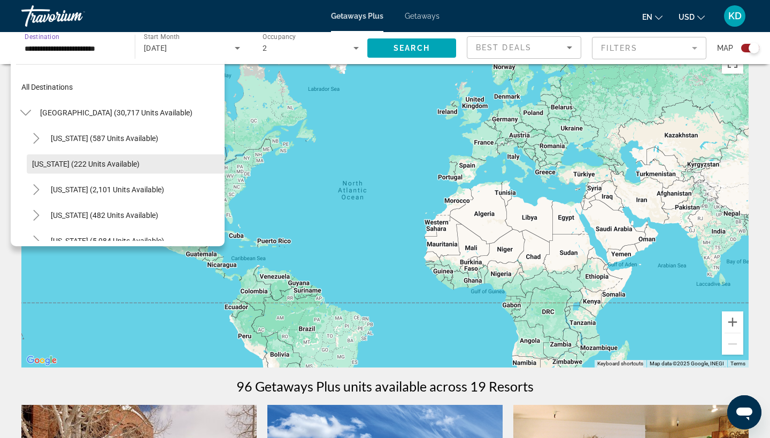
scroll to position [2, 0]
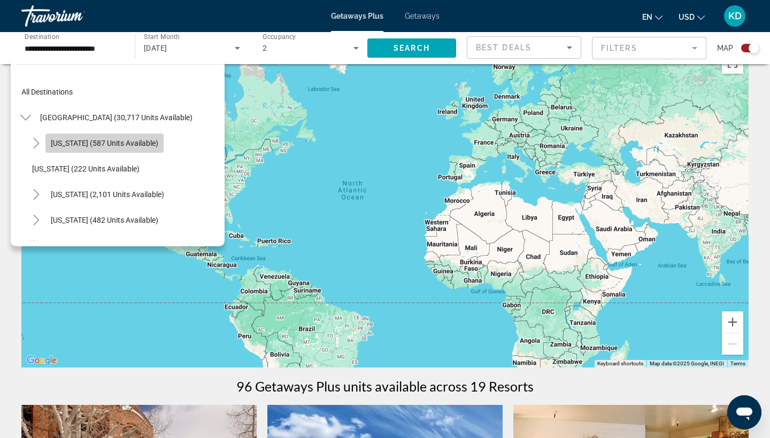
click at [119, 150] on span "Search widget" at bounding box center [104, 143] width 118 height 26
type input "**********"
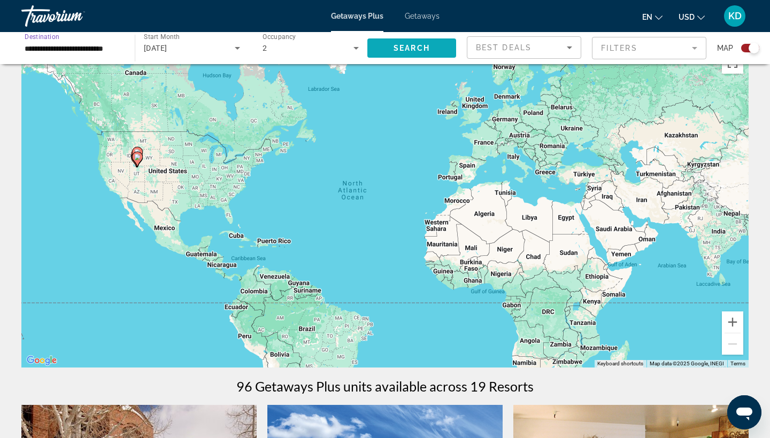
click at [410, 45] on span "Search" at bounding box center [412, 48] width 36 height 9
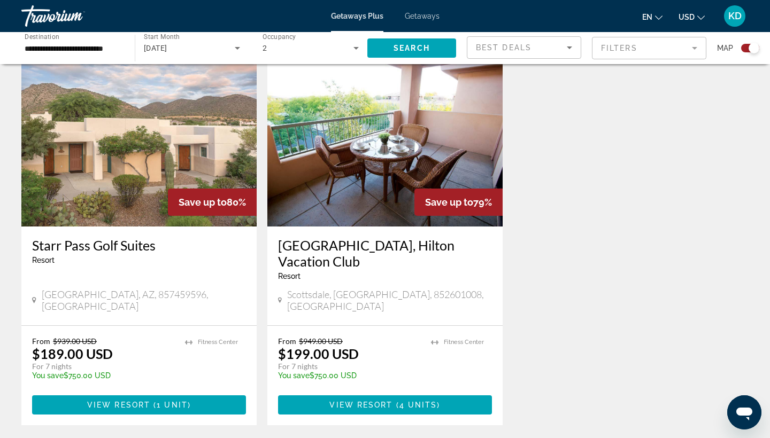
scroll to position [1541, 0]
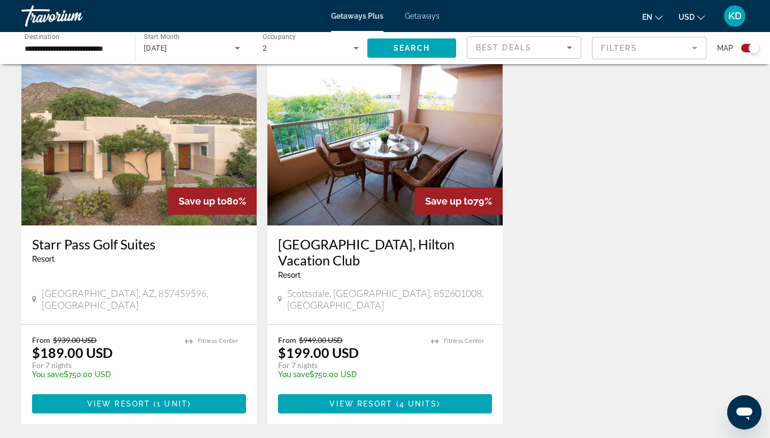
click at [149, 145] on img "Main content" at bounding box center [138, 140] width 235 height 171
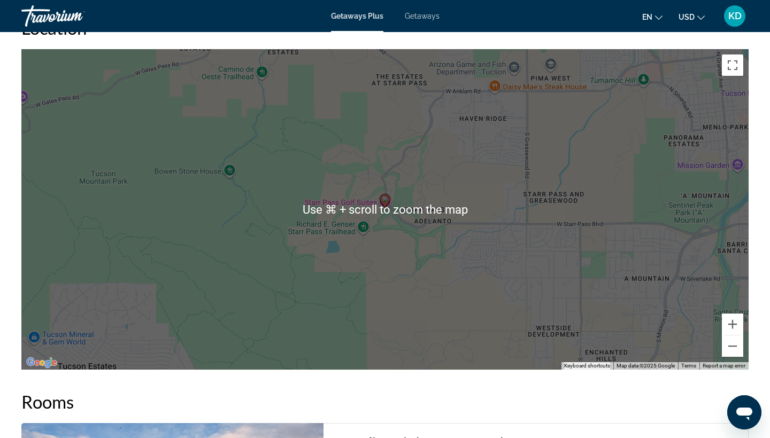
scroll to position [1359, 0]
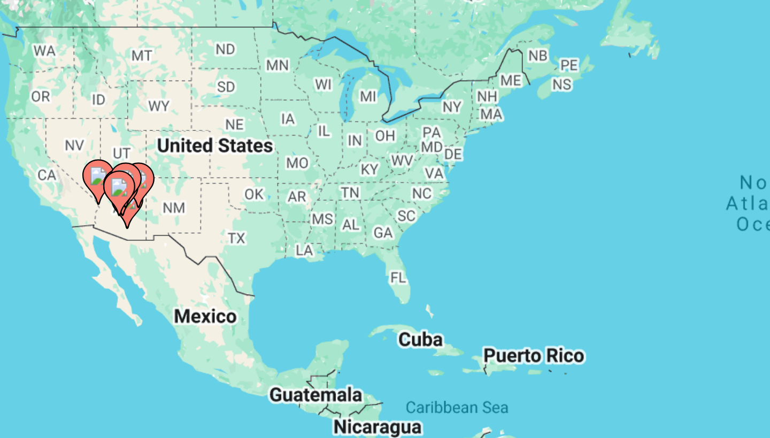
click at [126, 206] on image "Main content" at bounding box center [129, 209] width 6 height 6
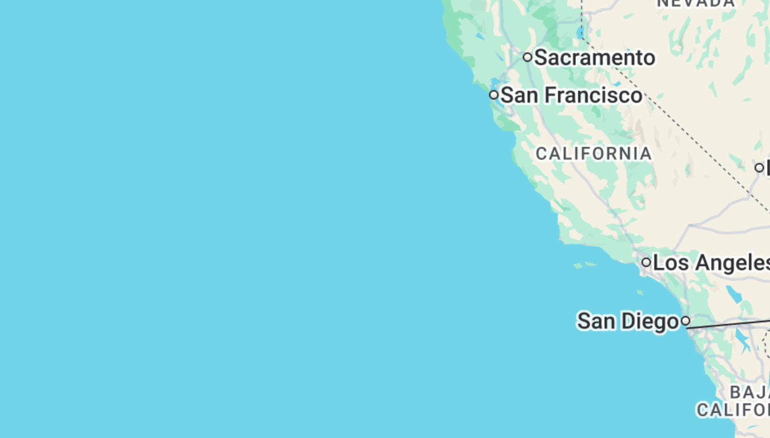
drag, startPoint x: 192, startPoint y: 97, endPoint x: 84, endPoint y: 76, distance: 109.6
click at [86, 76] on div "To activate drag with keyboard, press Alt + Enter. Once in keyboard drag state,…" at bounding box center [384, 235] width 727 height 321
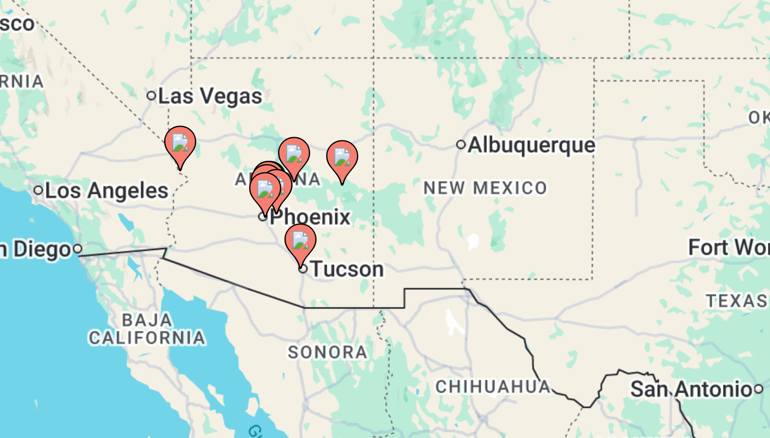
drag, startPoint x: 106, startPoint y: 79, endPoint x: 103, endPoint y: 107, distance: 28.0
click at [103, 107] on div "To activate drag with keyboard, press Alt + Enter. Once in keyboard drag state,…" at bounding box center [384, 235] width 727 height 321
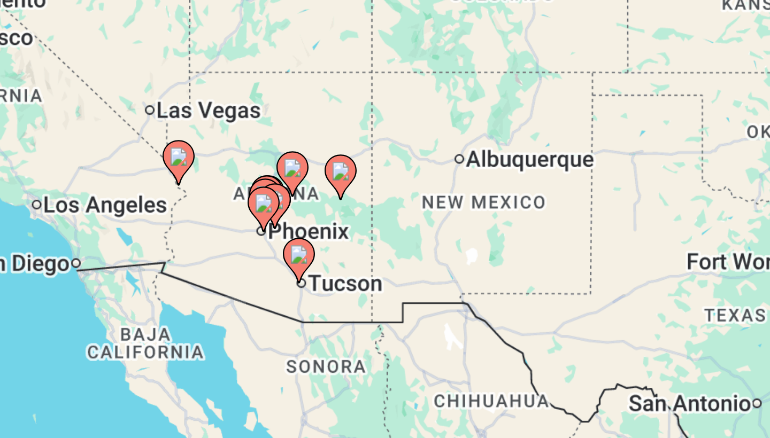
click at [152, 199] on image "Main content" at bounding box center [155, 202] width 6 height 6
type input "**********"
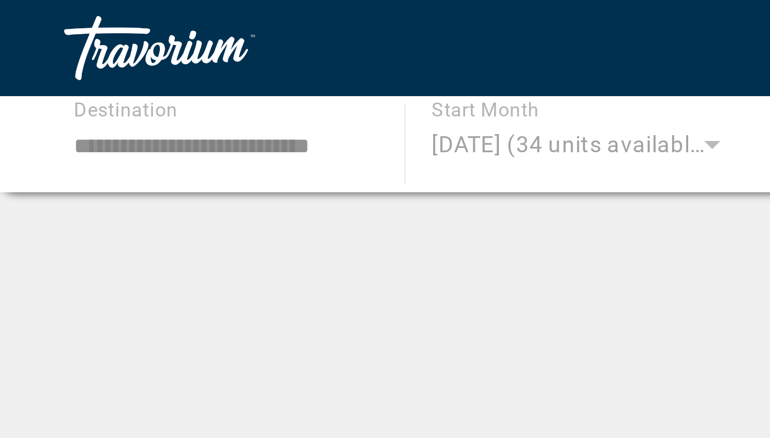
drag, startPoint x: 60, startPoint y: 68, endPoint x: 150, endPoint y: 71, distance: 89.3
click at [149, 71] on div "Searching thousands of resorts... Checking availability for your preferred date…" at bounding box center [385, 156] width 770 height 313
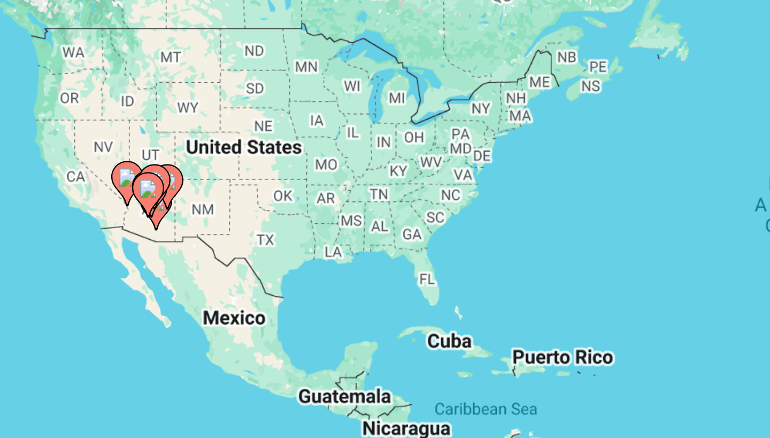
drag, startPoint x: 48, startPoint y: 71, endPoint x: 55, endPoint y: 83, distance: 13.7
click at [55, 83] on div "To navigate, press the arrow keys. To activate drag with keyboard, press Alt + …" at bounding box center [384, 235] width 727 height 321
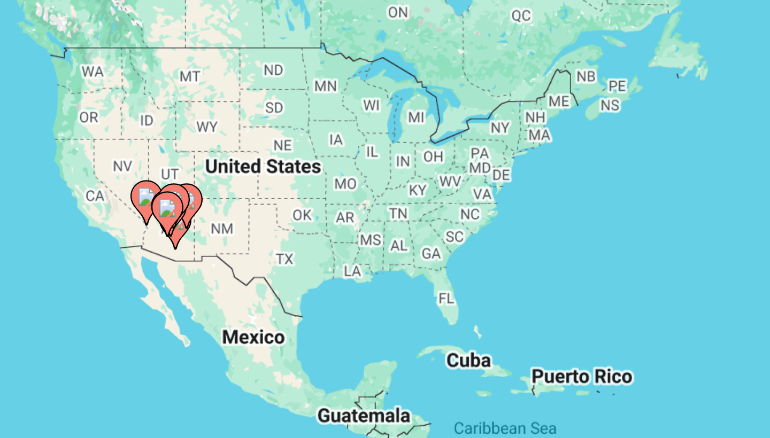
click at [133, 217] on image "Main content" at bounding box center [136, 220] width 6 height 6
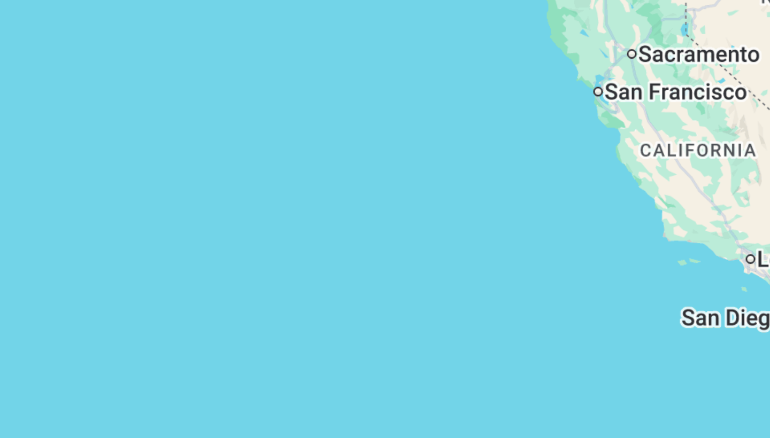
drag, startPoint x: 217, startPoint y: 81, endPoint x: 165, endPoint y: 79, distance: 51.9
click at [167, 79] on div "To navigate, press the arrow keys. To activate drag with keyboard, press Alt + …" at bounding box center [384, 235] width 727 height 321
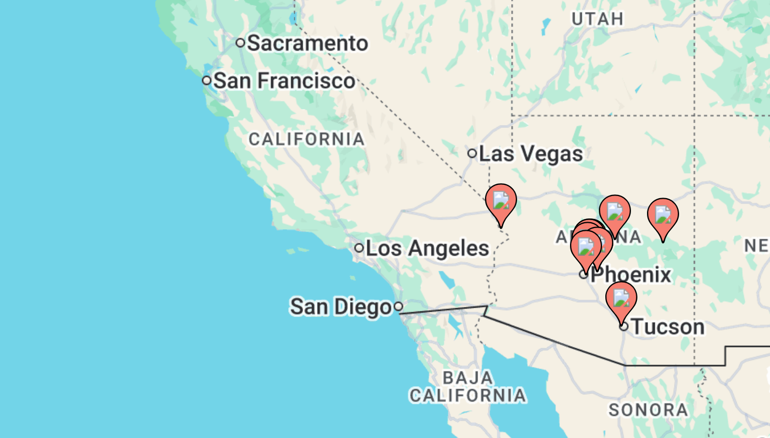
drag, startPoint x: 217, startPoint y: 86, endPoint x: 166, endPoint y: 81, distance: 51.0
click at [167, 81] on div "To activate drag with keyboard, press Alt + Enter. Once in keyboard drag state,…" at bounding box center [384, 235] width 727 height 321
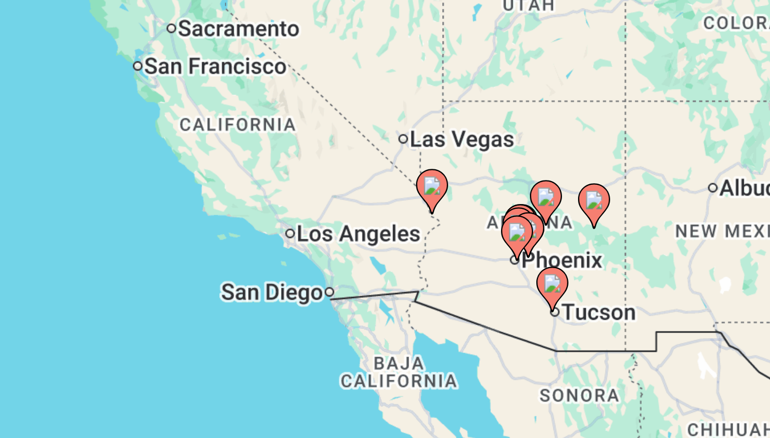
click at [228, 213] on image "Main content" at bounding box center [231, 216] width 6 height 6
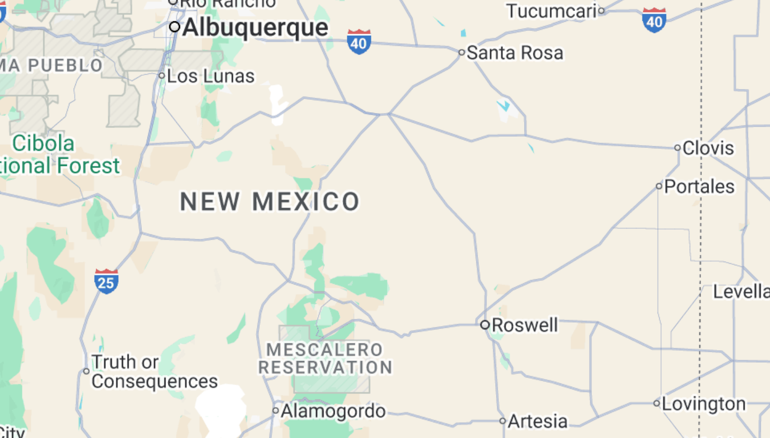
drag, startPoint x: 120, startPoint y: 79, endPoint x: 215, endPoint y: 68, distance: 95.7
click at [210, 75] on div "To navigate, press the arrow keys. To activate drag with keyboard, press Alt + …" at bounding box center [384, 235] width 727 height 321
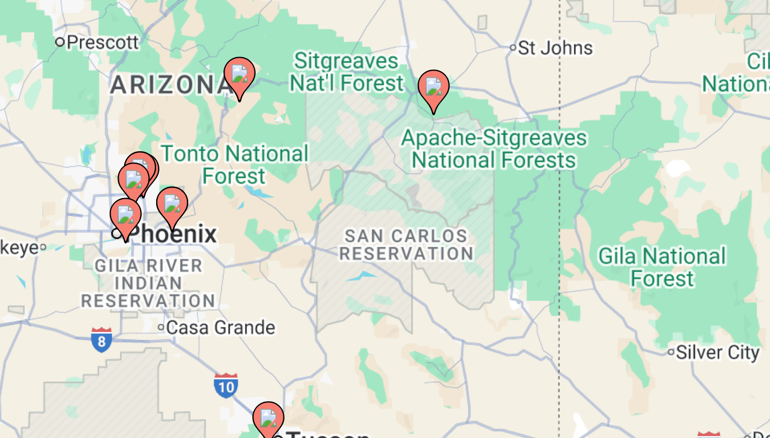
drag, startPoint x: 100, startPoint y: 56, endPoint x: 152, endPoint y: 58, distance: 51.9
click at [151, 75] on div "To navigate, press the arrow keys. To activate drag with keyboard, press Alt + …" at bounding box center [384, 235] width 727 height 321
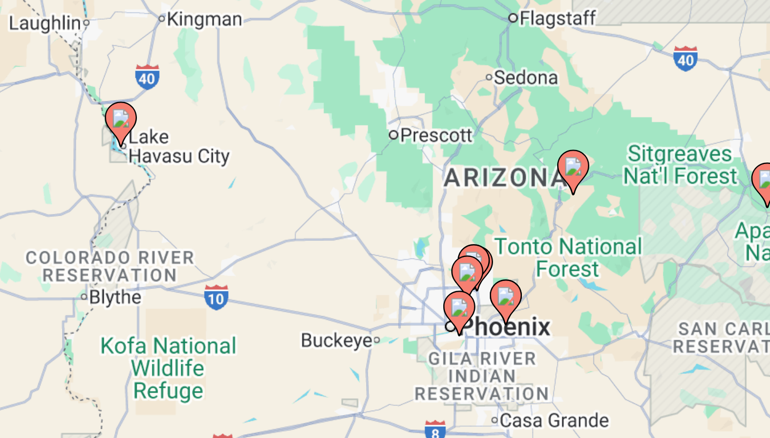
drag, startPoint x: 75, startPoint y: 41, endPoint x: 74, endPoint y: 89, distance: 48.1
click at [75, 87] on div "To navigate, press the arrow keys. To activate drag with keyboard, press Alt + …" at bounding box center [384, 235] width 727 height 321
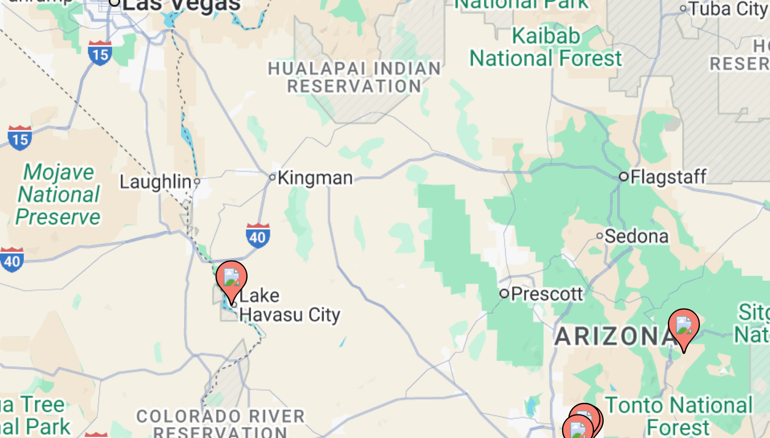
drag, startPoint x: 102, startPoint y: 96, endPoint x: 158, endPoint y: 90, distance: 55.9
click at [158, 90] on div "To navigate, press the arrow keys. To activate drag with keyboard, press Alt + …" at bounding box center [384, 235] width 727 height 321
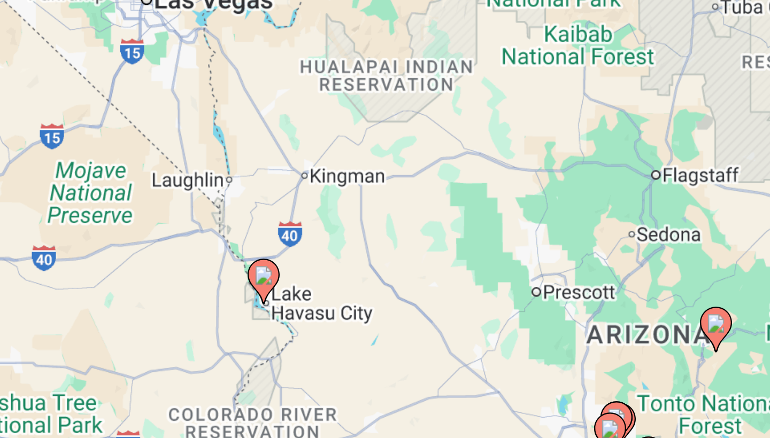
click at [172, 243] on image "Main content" at bounding box center [175, 246] width 6 height 6
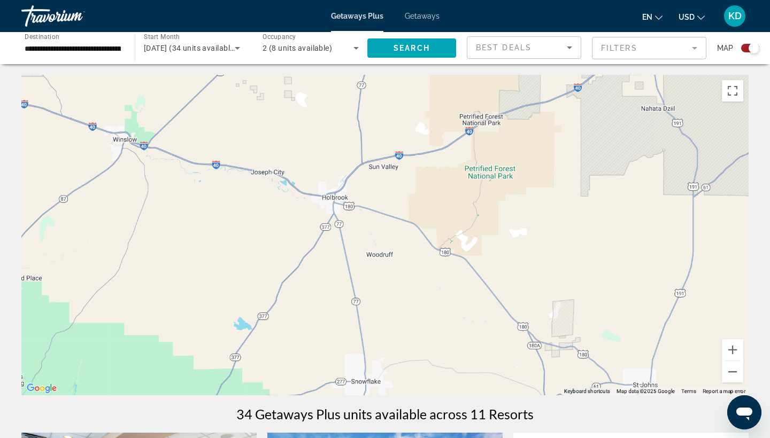
drag, startPoint x: 246, startPoint y: 274, endPoint x: 388, endPoint y: 253, distance: 143.7
click at [379, 253] on div "To navigate, press the arrow keys. To activate drag with keyboard, press Alt + …" at bounding box center [384, 235] width 727 height 321
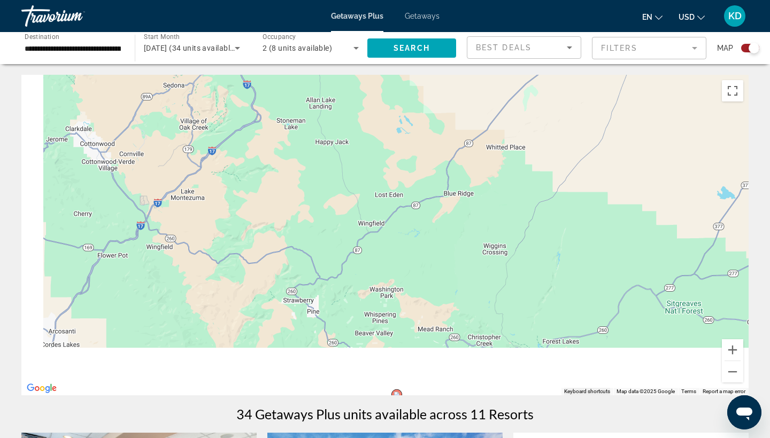
drag, startPoint x: 315, startPoint y: 303, endPoint x: 519, endPoint y: 141, distance: 260.3
click at [495, 142] on div "To navigate, press the arrow keys. To activate drag with keyboard, press Alt + …" at bounding box center [384, 235] width 727 height 321
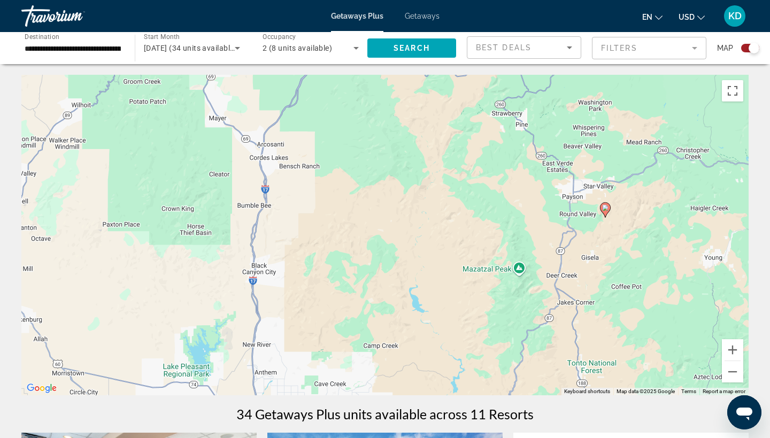
click at [606, 213] on icon "Main content" at bounding box center [605, 210] width 10 height 14
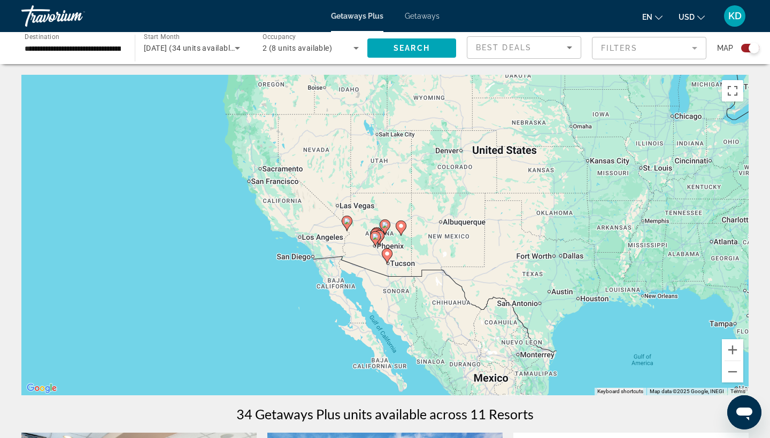
click at [346, 220] on image "Main content" at bounding box center [347, 221] width 6 height 6
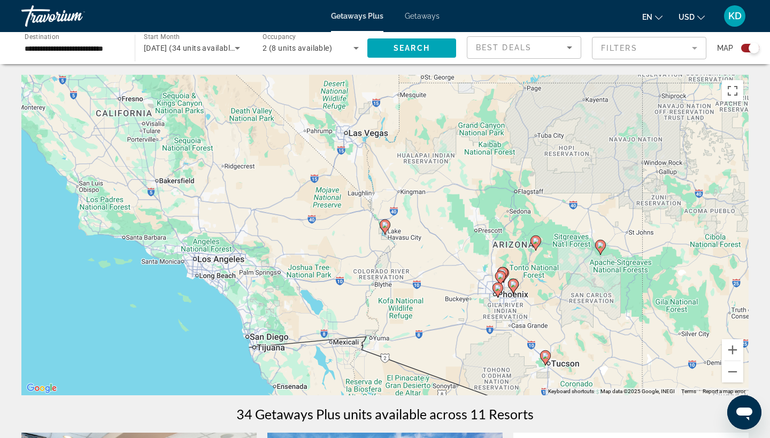
click at [384, 231] on icon "Main content" at bounding box center [385, 227] width 10 height 14
type input "**********"
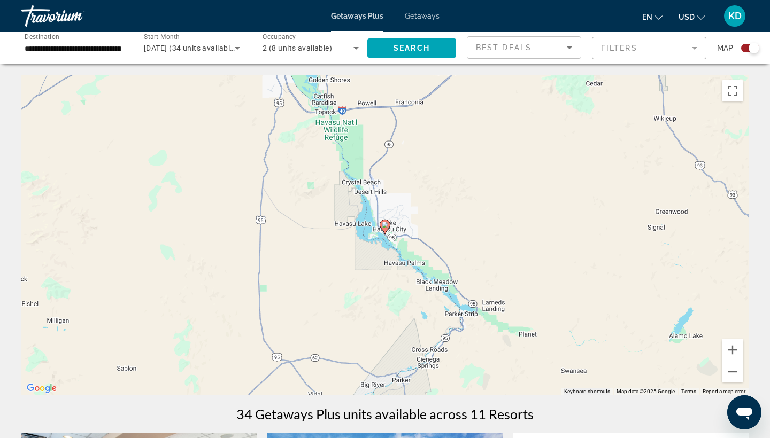
click at [385, 227] on image "Main content" at bounding box center [385, 225] width 6 height 6
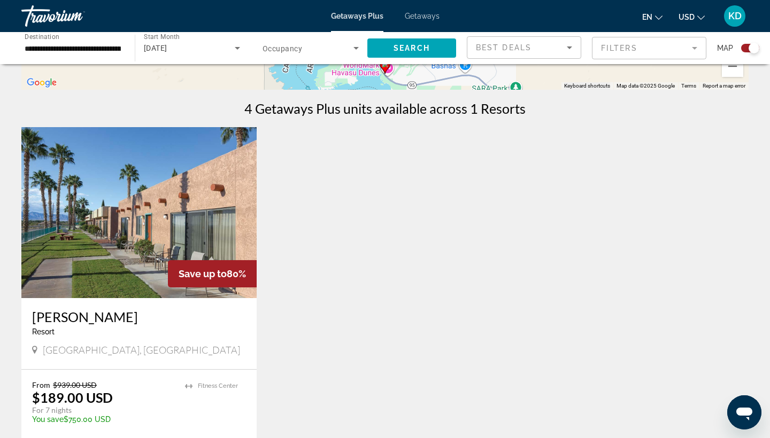
scroll to position [358, 0]
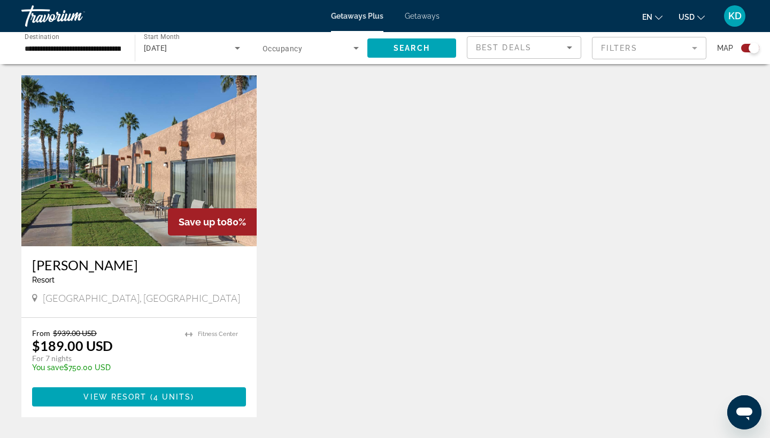
click at [163, 176] on img "Main content" at bounding box center [138, 160] width 235 height 171
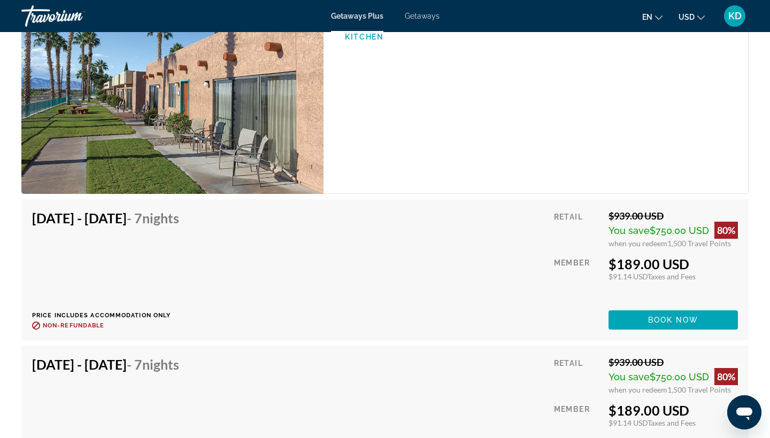
scroll to position [1820, 0]
click at [245, 156] on img "Main content" at bounding box center [172, 79] width 302 height 230
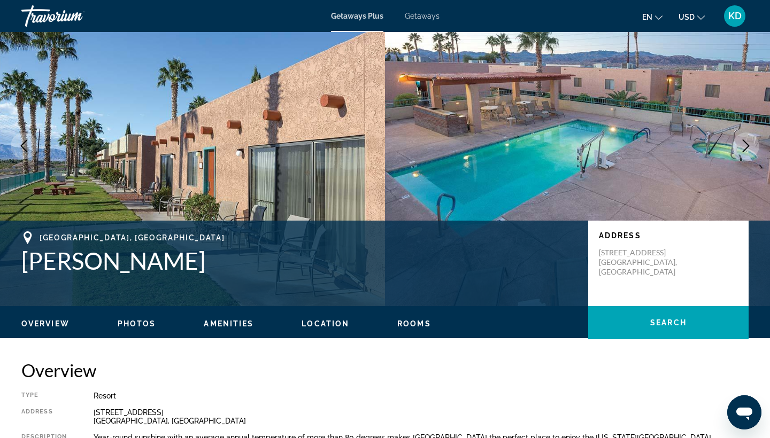
scroll to position [46, 0]
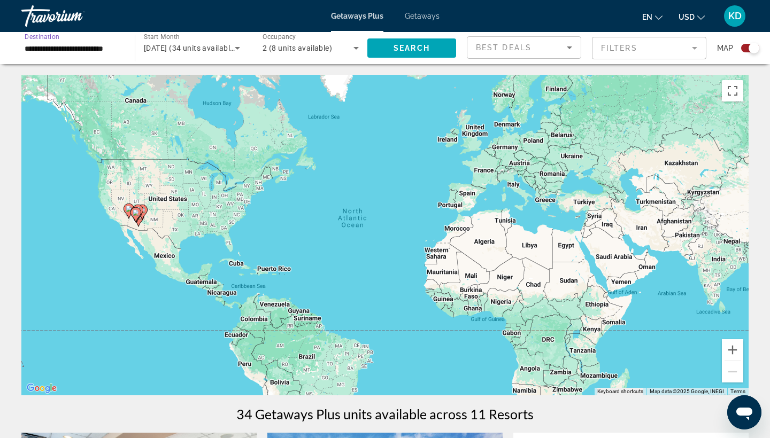
click at [59, 47] on input "**********" at bounding box center [73, 48] width 96 height 13
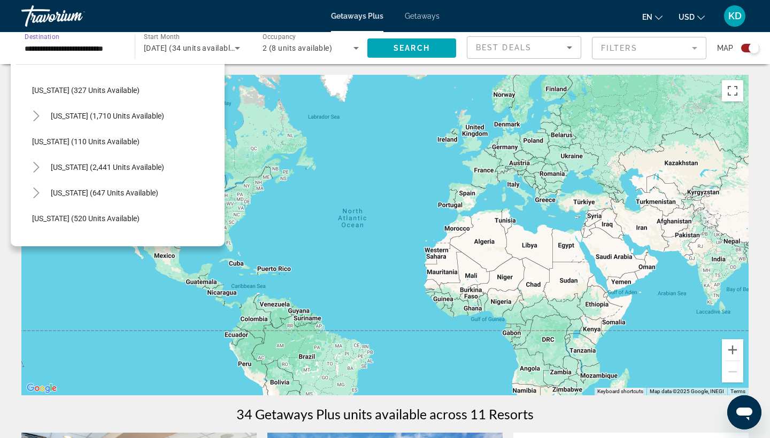
scroll to position [569, 0]
click at [118, 165] on span "[US_STATE] (2,441 units available)" at bounding box center [107, 166] width 113 height 9
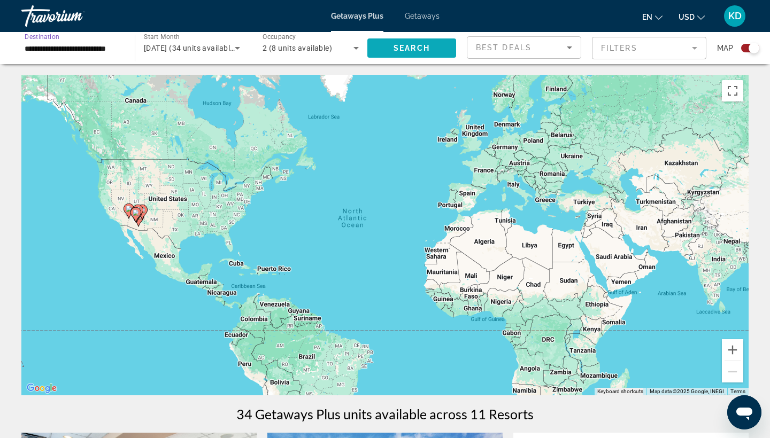
click at [387, 47] on span "Search widget" at bounding box center [411, 48] width 89 height 26
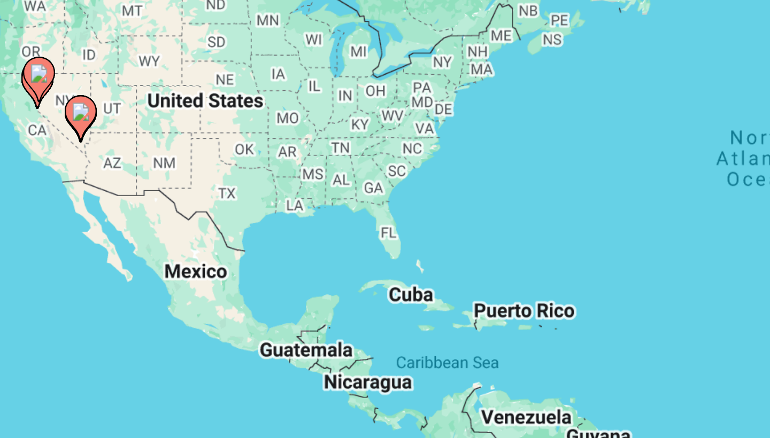
click at [123, 199] on image "Main content" at bounding box center [126, 202] width 6 height 6
type input "**********"
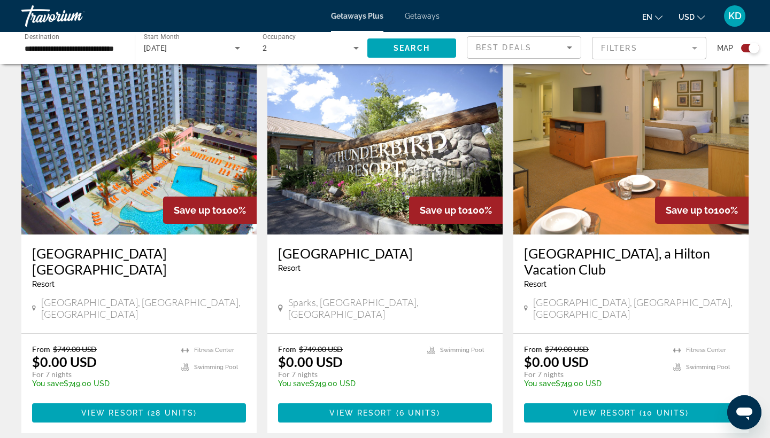
scroll to position [372, 0]
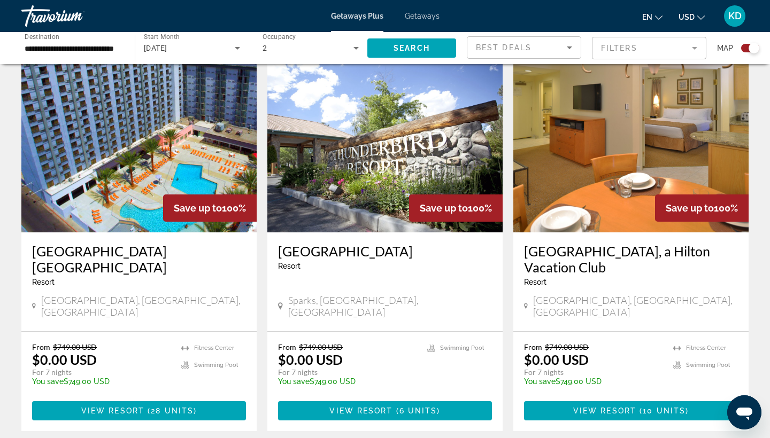
click at [158, 149] on img "Main content" at bounding box center [138, 146] width 235 height 171
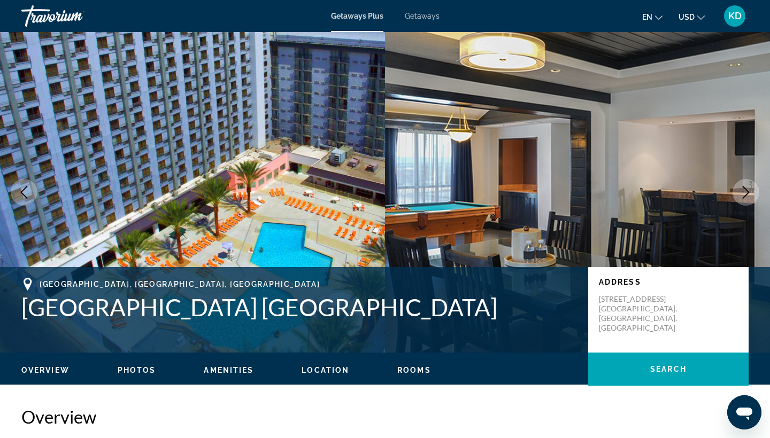
click at [747, 198] on icon "Next image" at bounding box center [745, 192] width 13 height 13
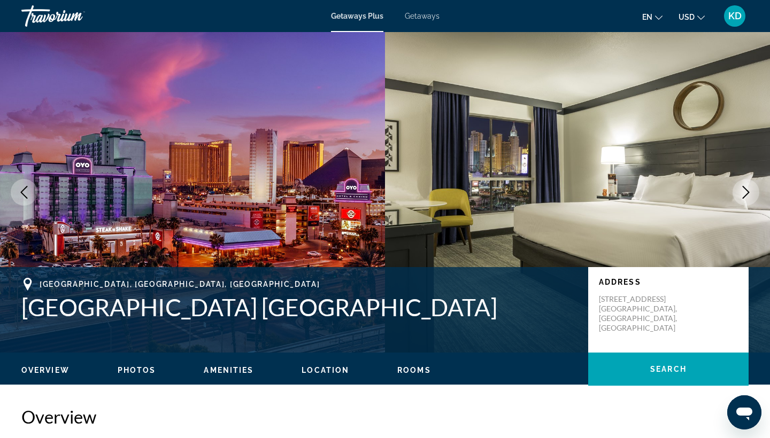
click at [743, 199] on button "Next image" at bounding box center [745, 192] width 27 height 27
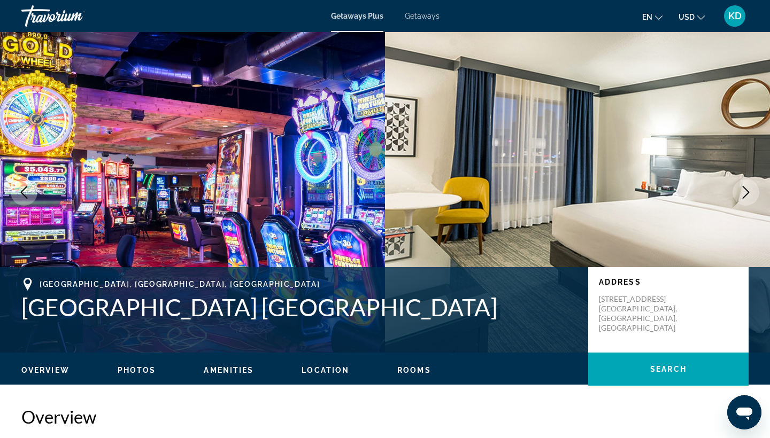
click at [743, 198] on button "Next image" at bounding box center [745, 192] width 27 height 27
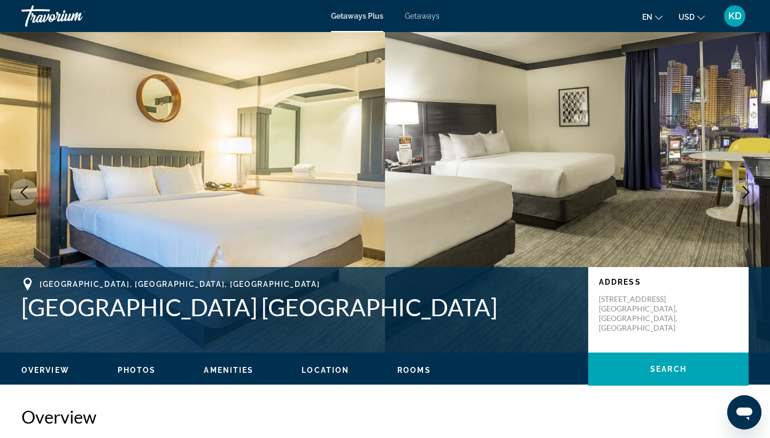
click at [743, 198] on icon "Next image" at bounding box center [746, 192] width 7 height 13
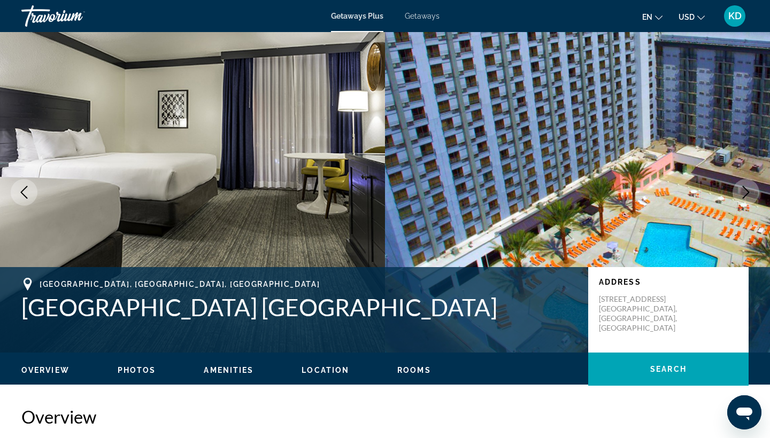
click at [743, 198] on icon "Next image" at bounding box center [746, 192] width 7 height 13
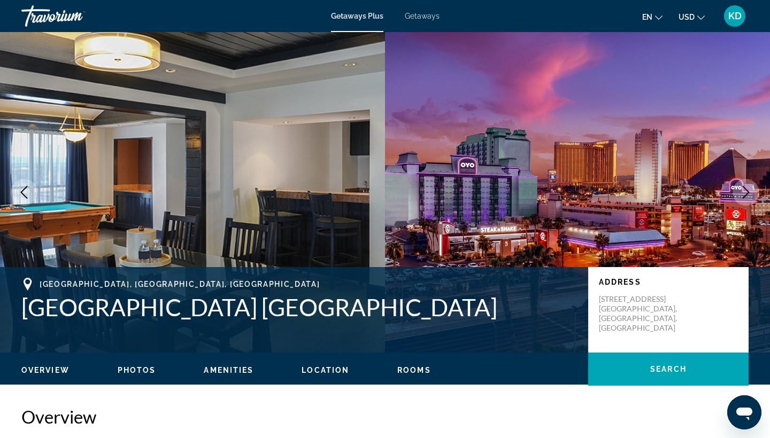
click at [743, 198] on icon "Next image" at bounding box center [746, 192] width 7 height 13
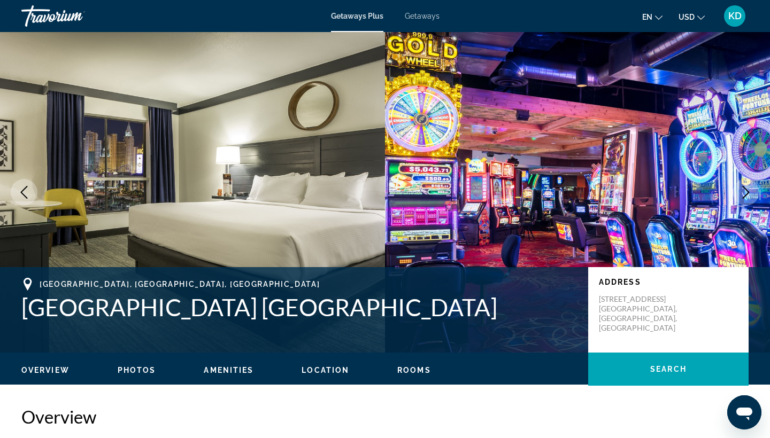
click at [20, 190] on icon "Previous image" at bounding box center [24, 192] width 13 height 13
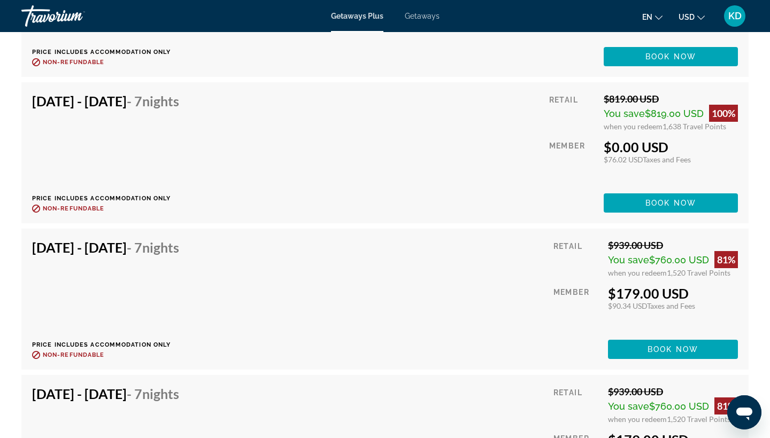
scroll to position [2028, 0]
